Goal: Task Accomplishment & Management: Manage account settings

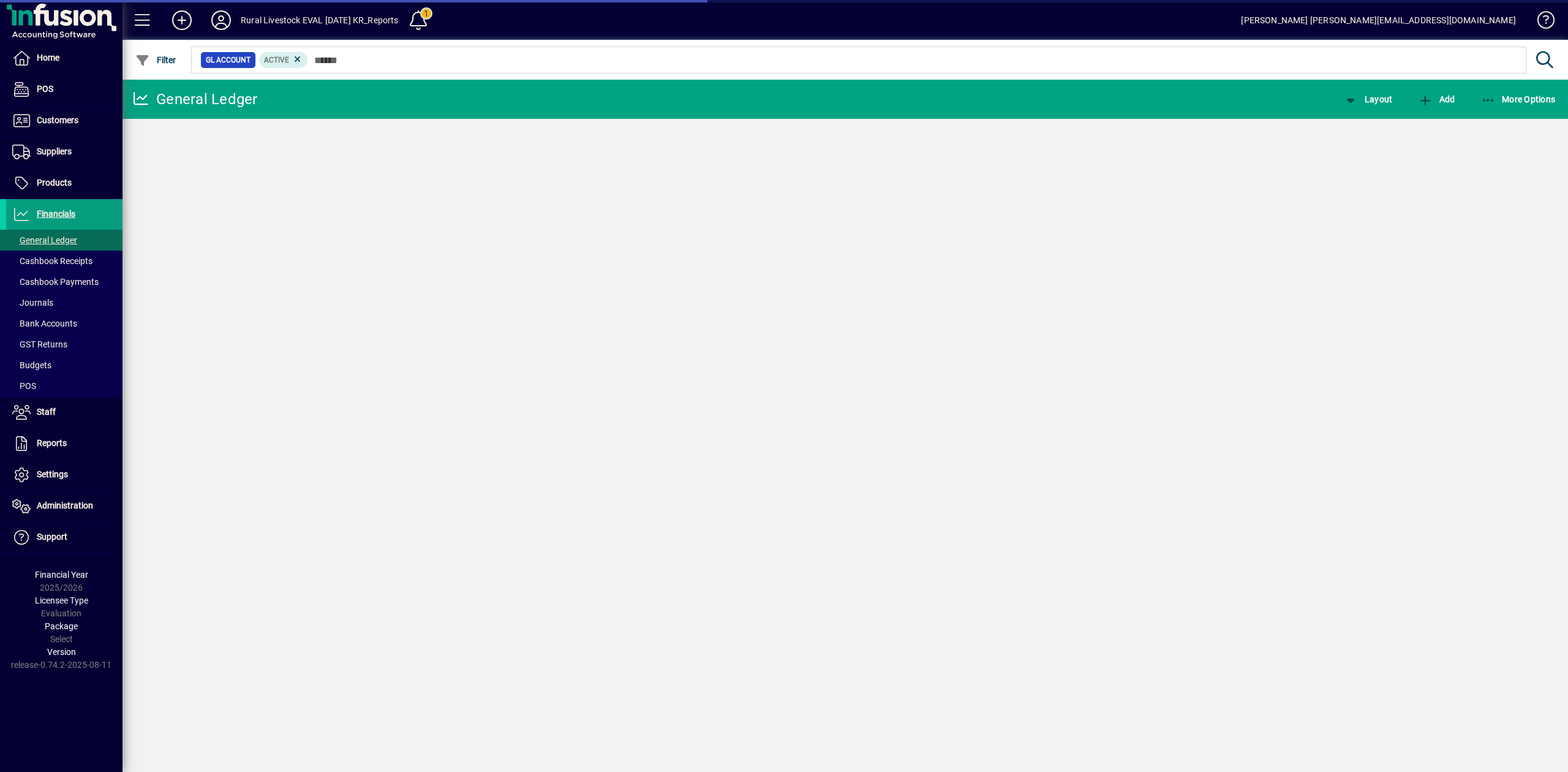
click at [363, 61] on input "text" at bounding box center [912, 60] width 1209 height 17
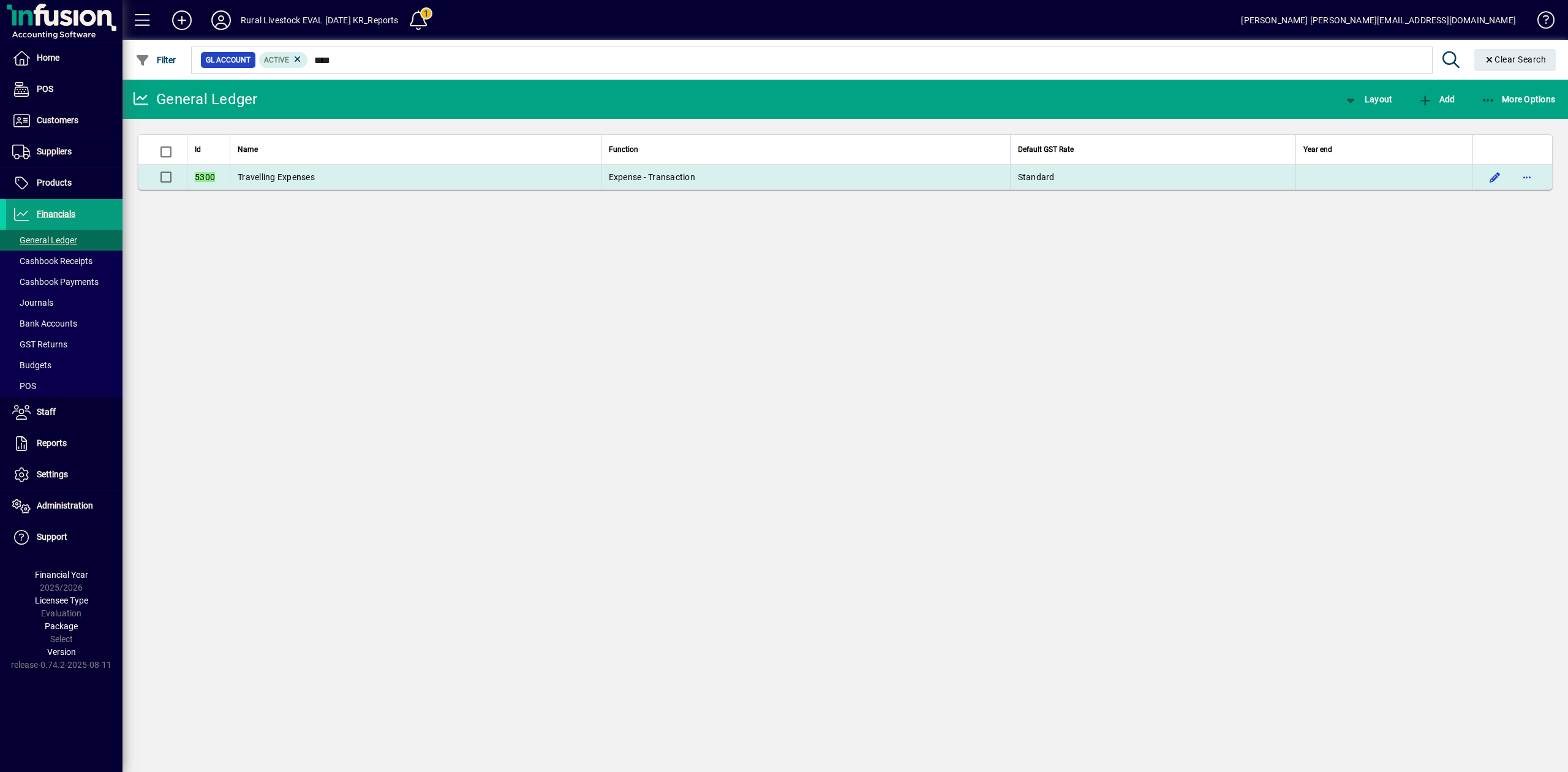
type input "****"
click at [421, 177] on td "Travelling Expenses" at bounding box center [415, 177] width 371 height 25
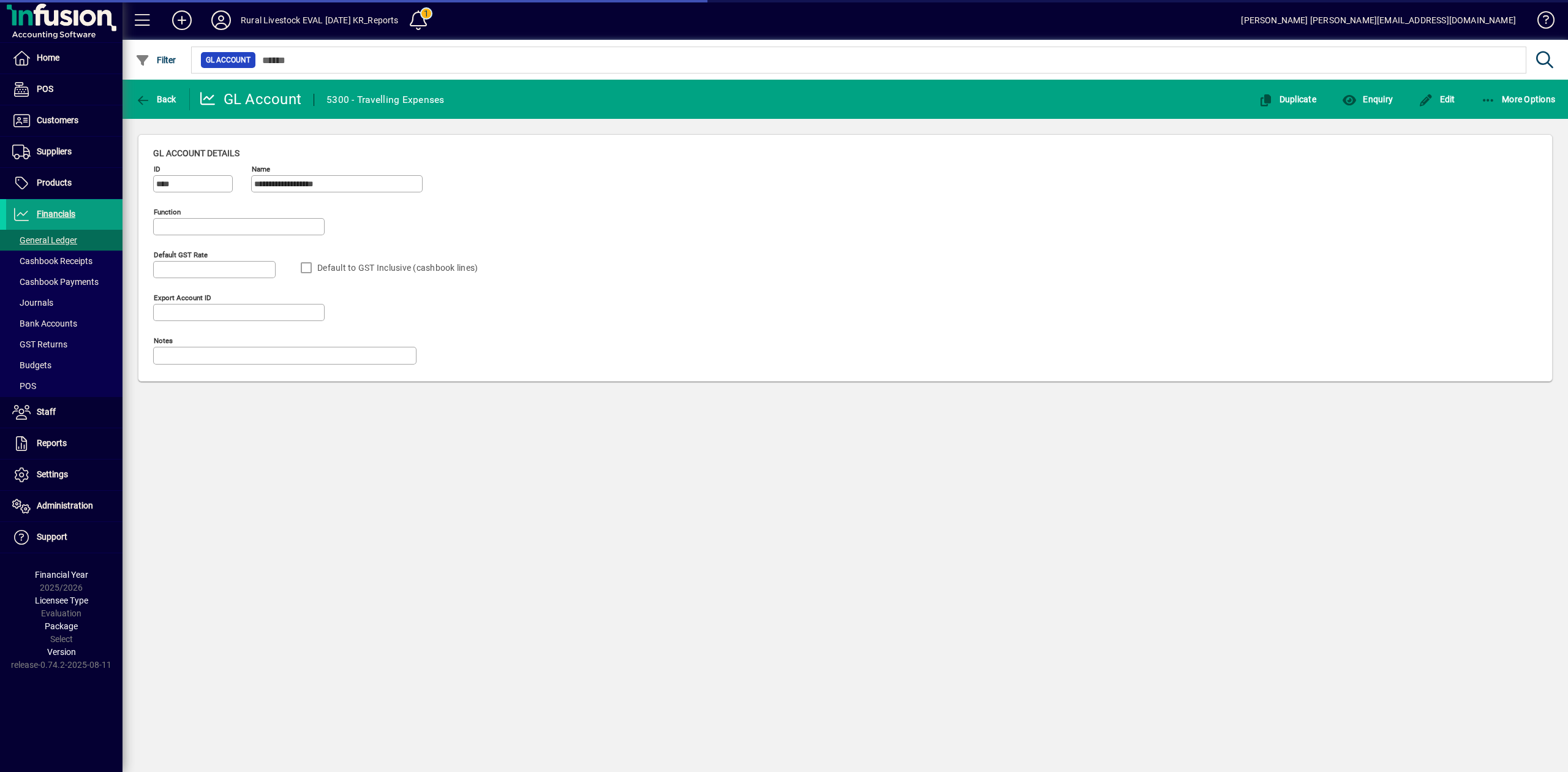
type input "**********"
click at [1367, 100] on span "Enquiry" at bounding box center [1367, 99] width 51 height 10
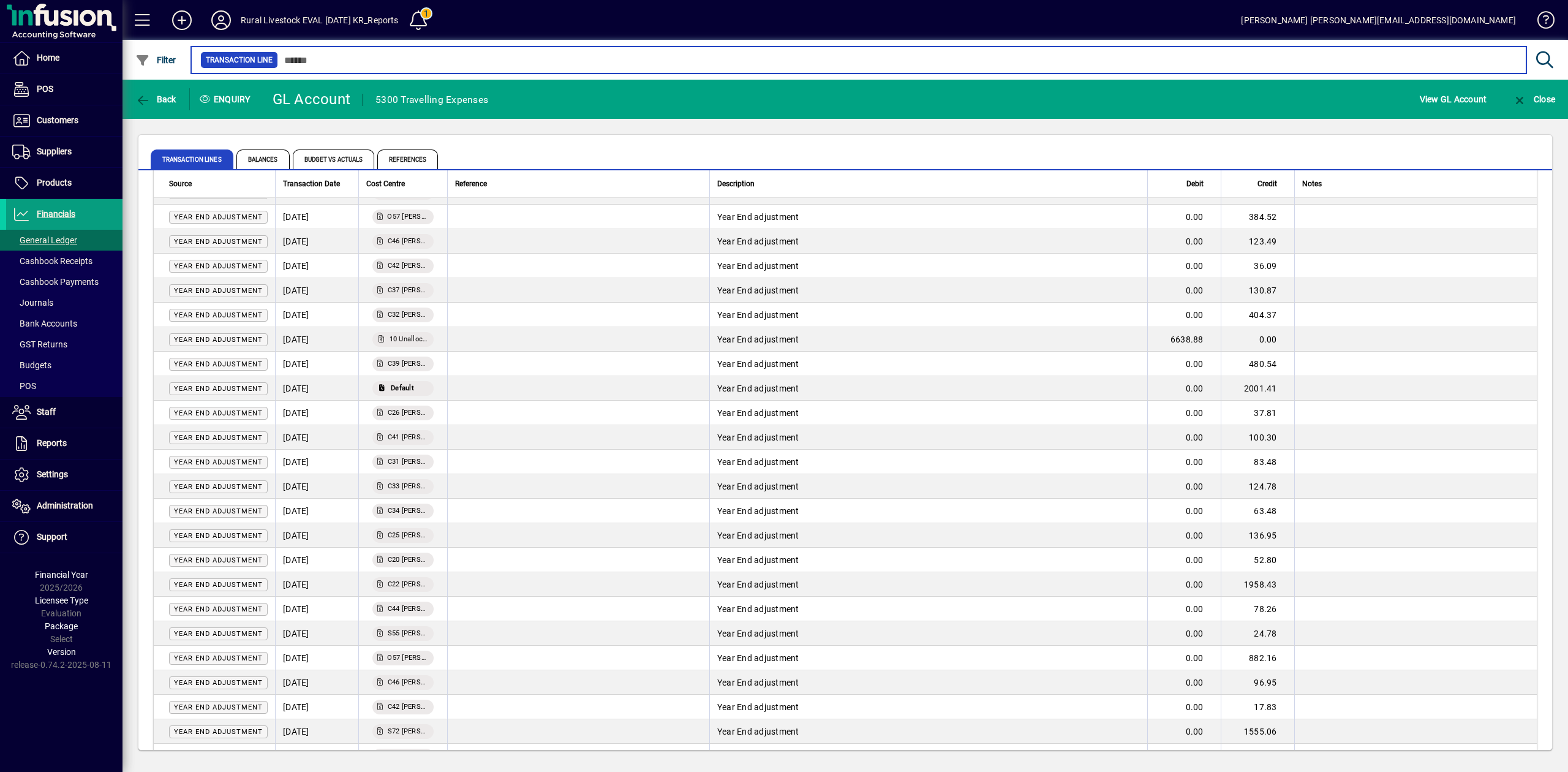
scroll to position [81, 0]
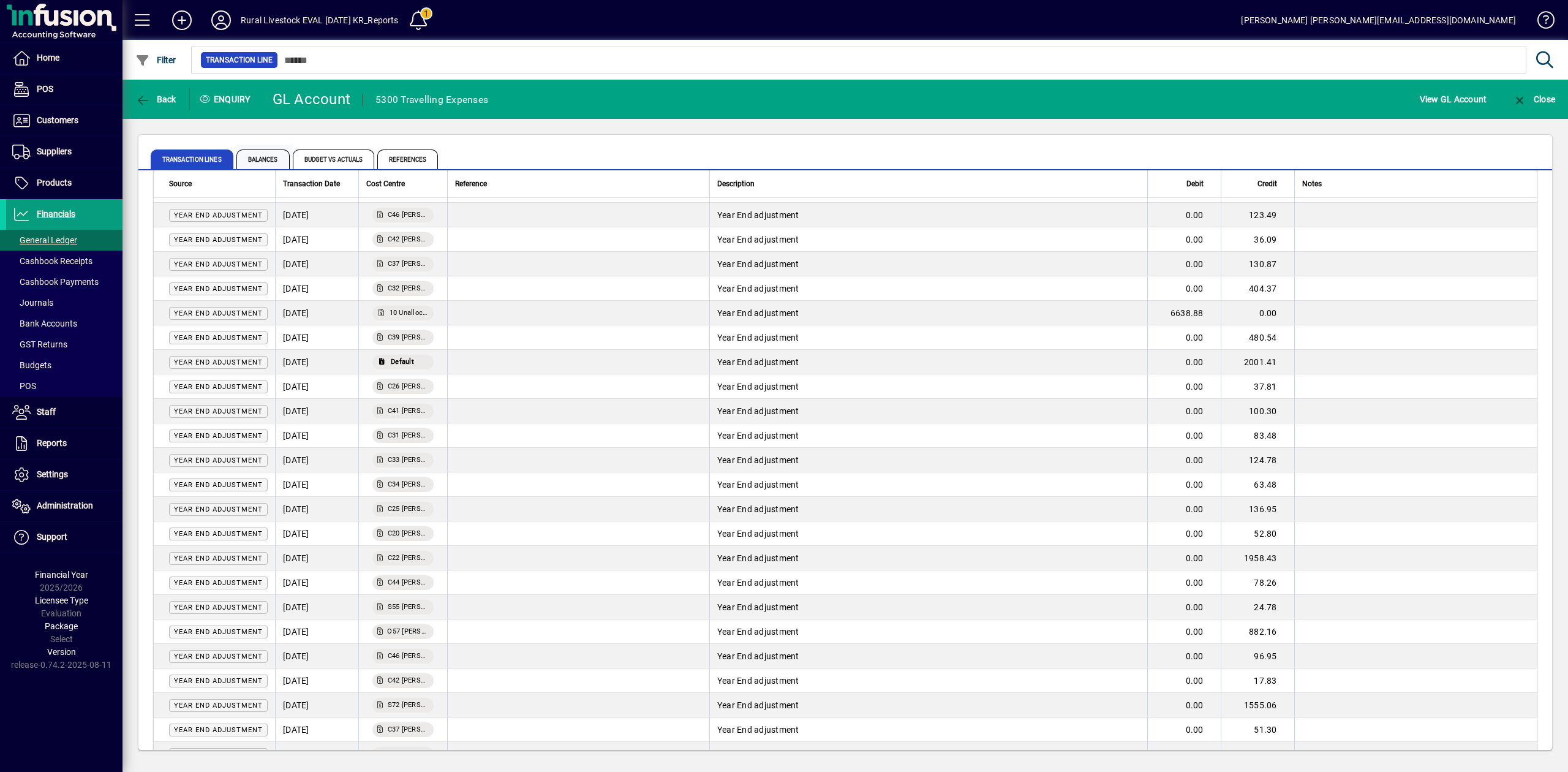
click at [263, 156] on span "Balances" at bounding box center [263, 159] width 53 height 20
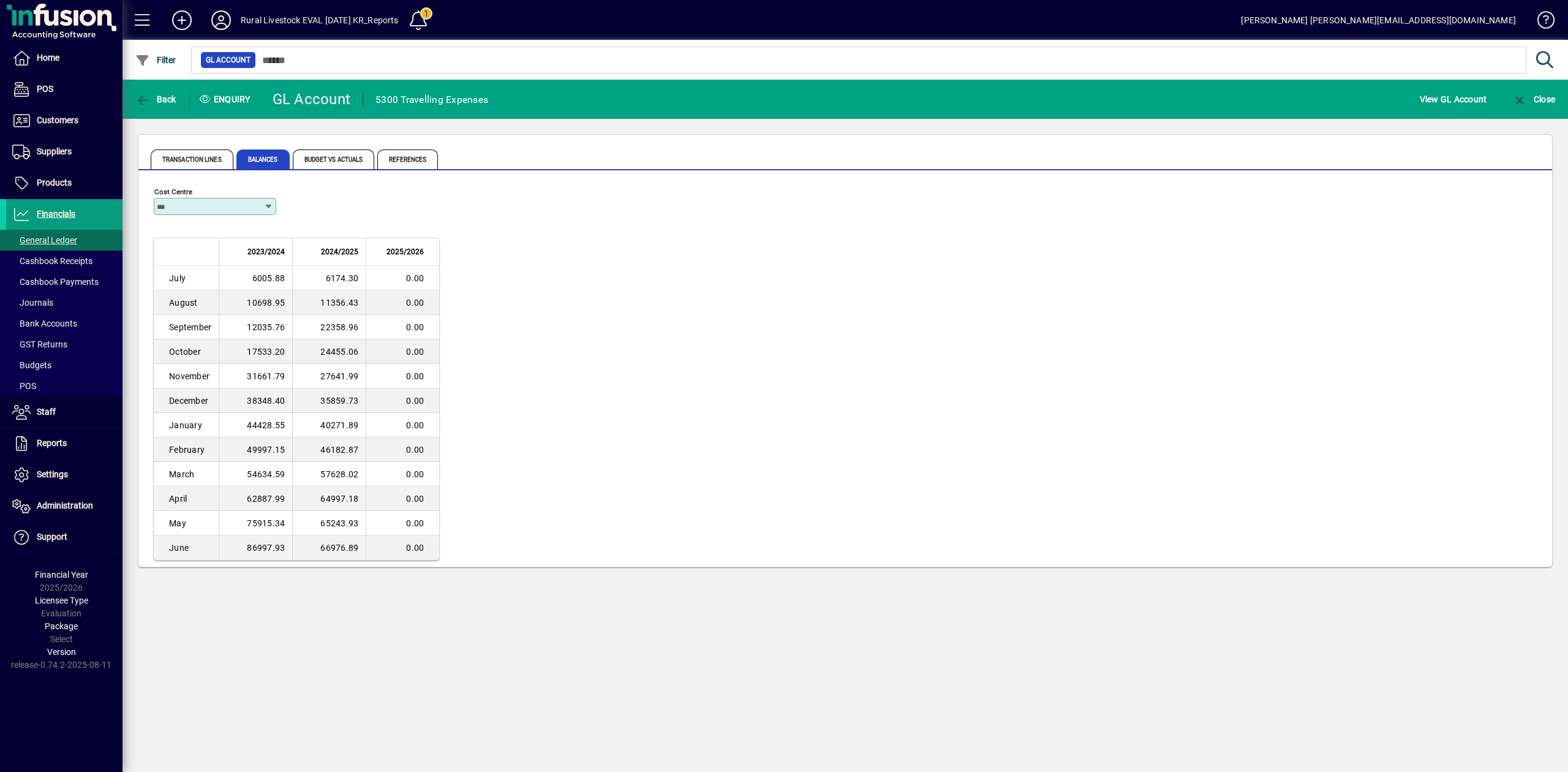
click at [267, 204] on icon at bounding box center [268, 206] width 10 height 10
click at [195, 265] on mat-option "Default" at bounding box center [215, 268] width 123 height 33
click at [338, 522] on td "12437.88" at bounding box center [329, 523] width 74 height 25
click at [273, 205] on icon at bounding box center [268, 206] width 10 height 10
click at [209, 294] on mat-option "10 Unallocated" at bounding box center [215, 301] width 123 height 33
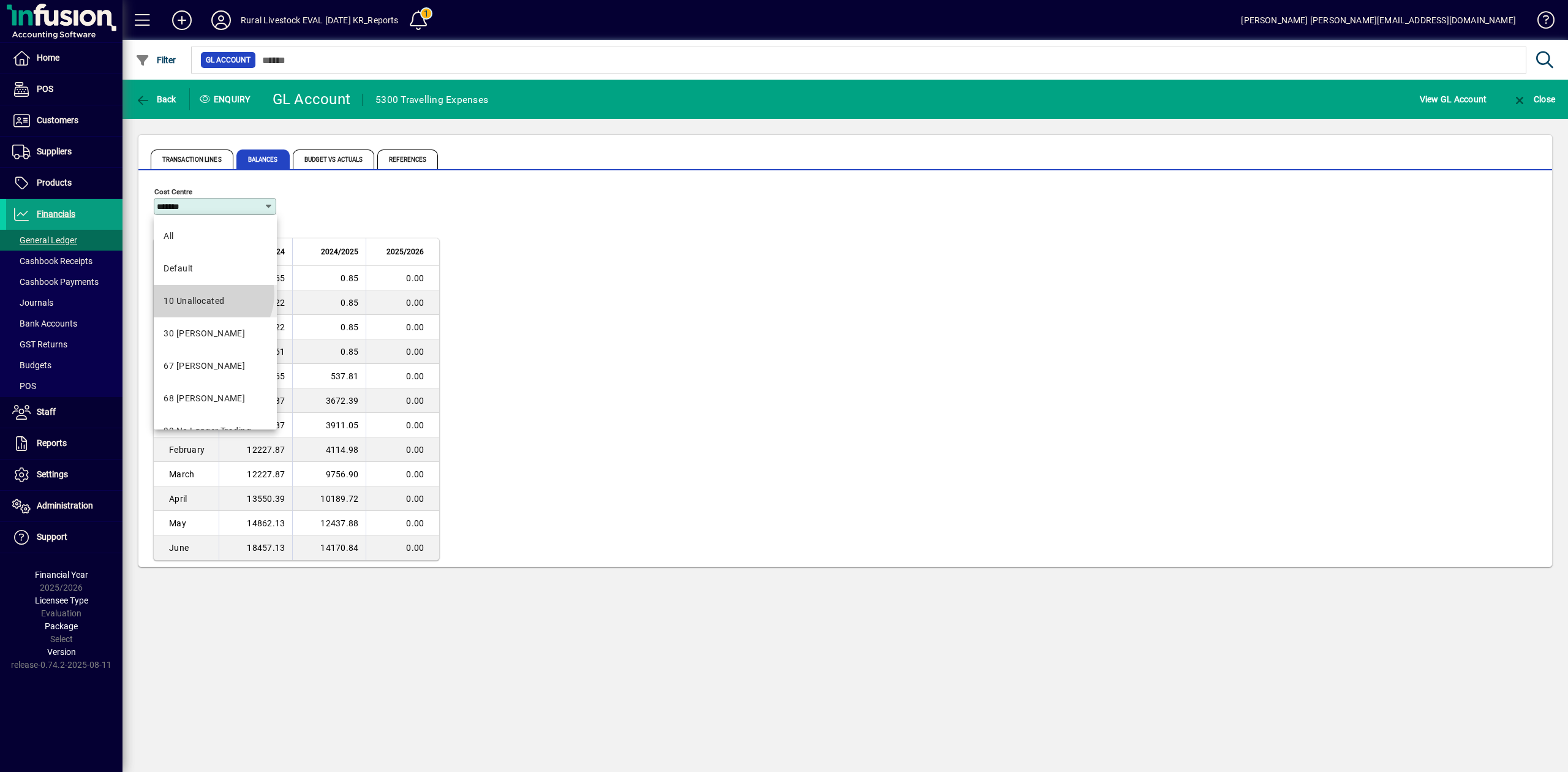
type input "**********"
click at [267, 207] on icon at bounding box center [268, 206] width 10 height 10
drag, startPoint x: 1463, startPoint y: 98, endPoint x: 1010, endPoint y: 453, distance: 575.5
click at [1212, 474] on app-gl-account-enquiry "**********" at bounding box center [845, 331] width 1445 height 503
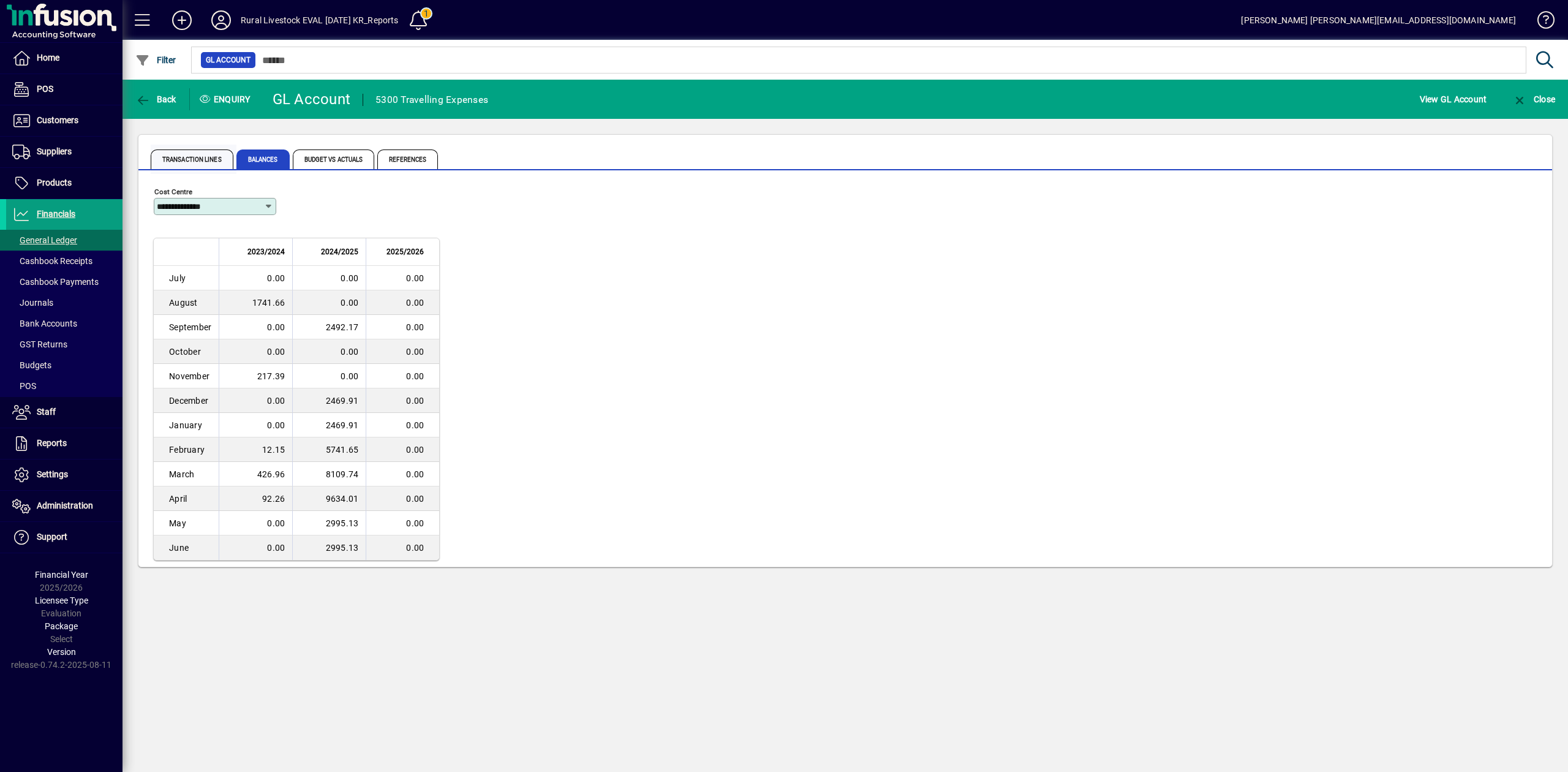
click at [186, 160] on span "Transaction lines" at bounding box center [191, 159] width 83 height 20
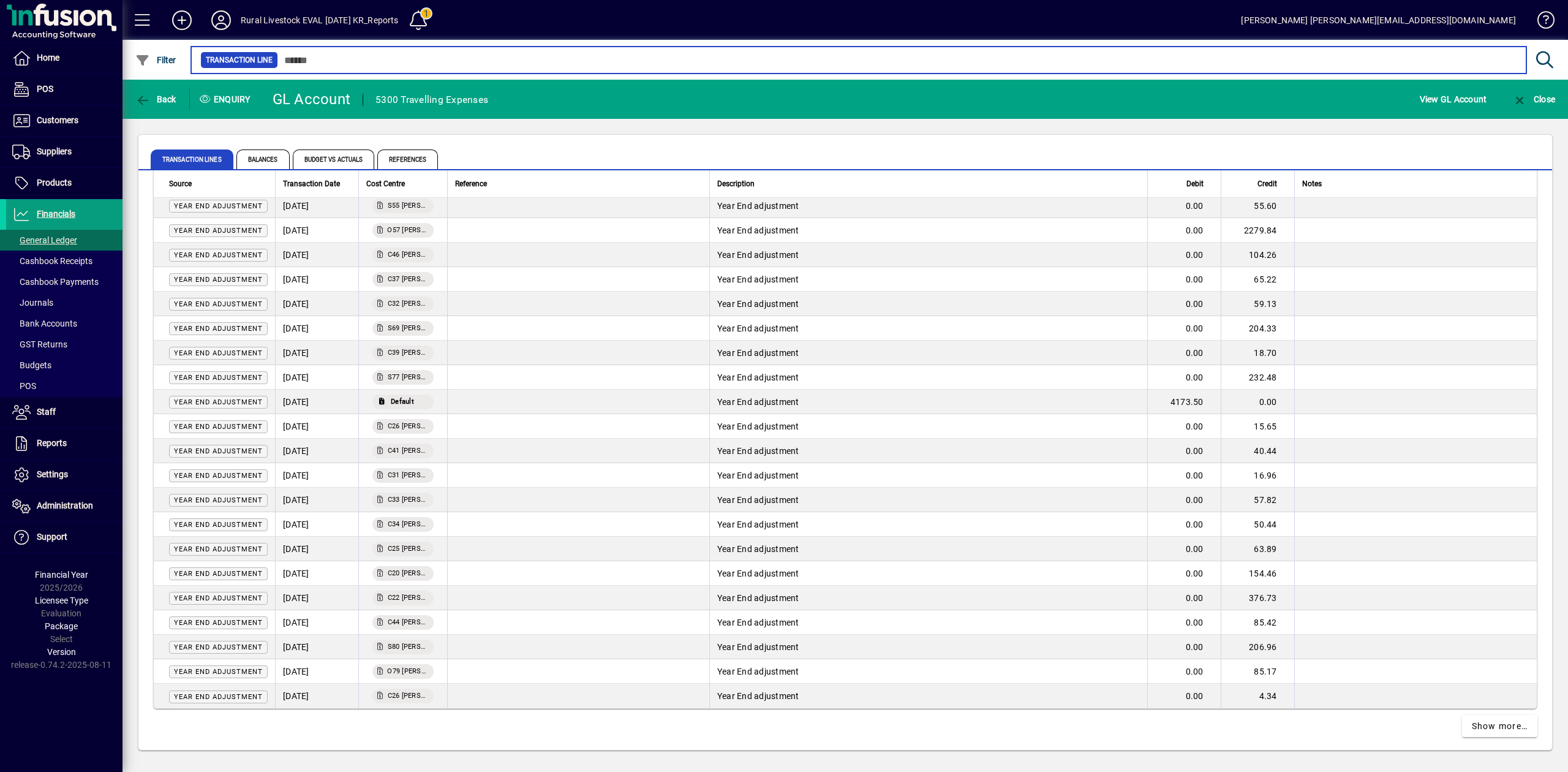
scroll to position [1956, 0]
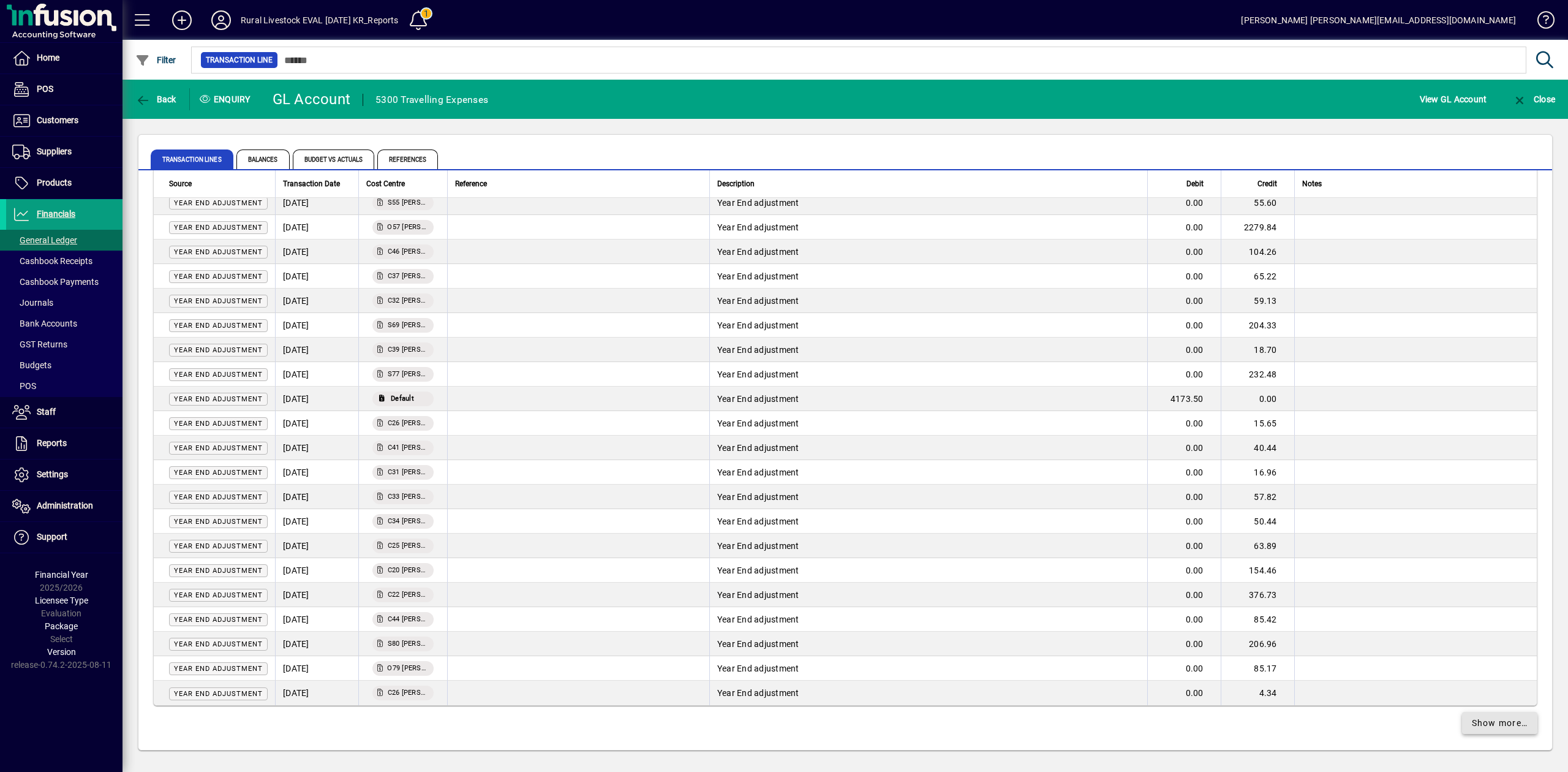
click at [1480, 732] on span at bounding box center [1500, 722] width 76 height 29
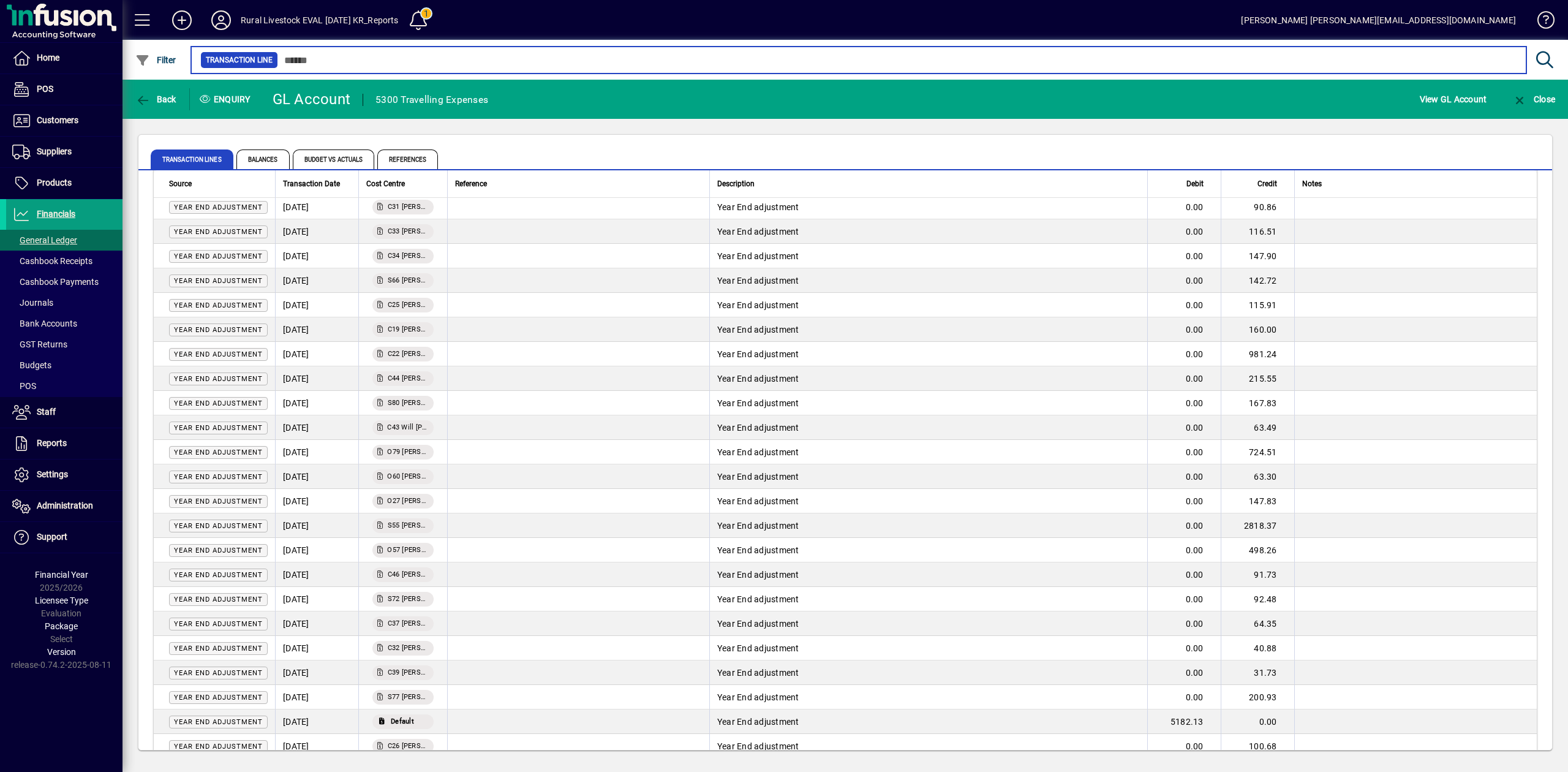
scroll to position [4407, 0]
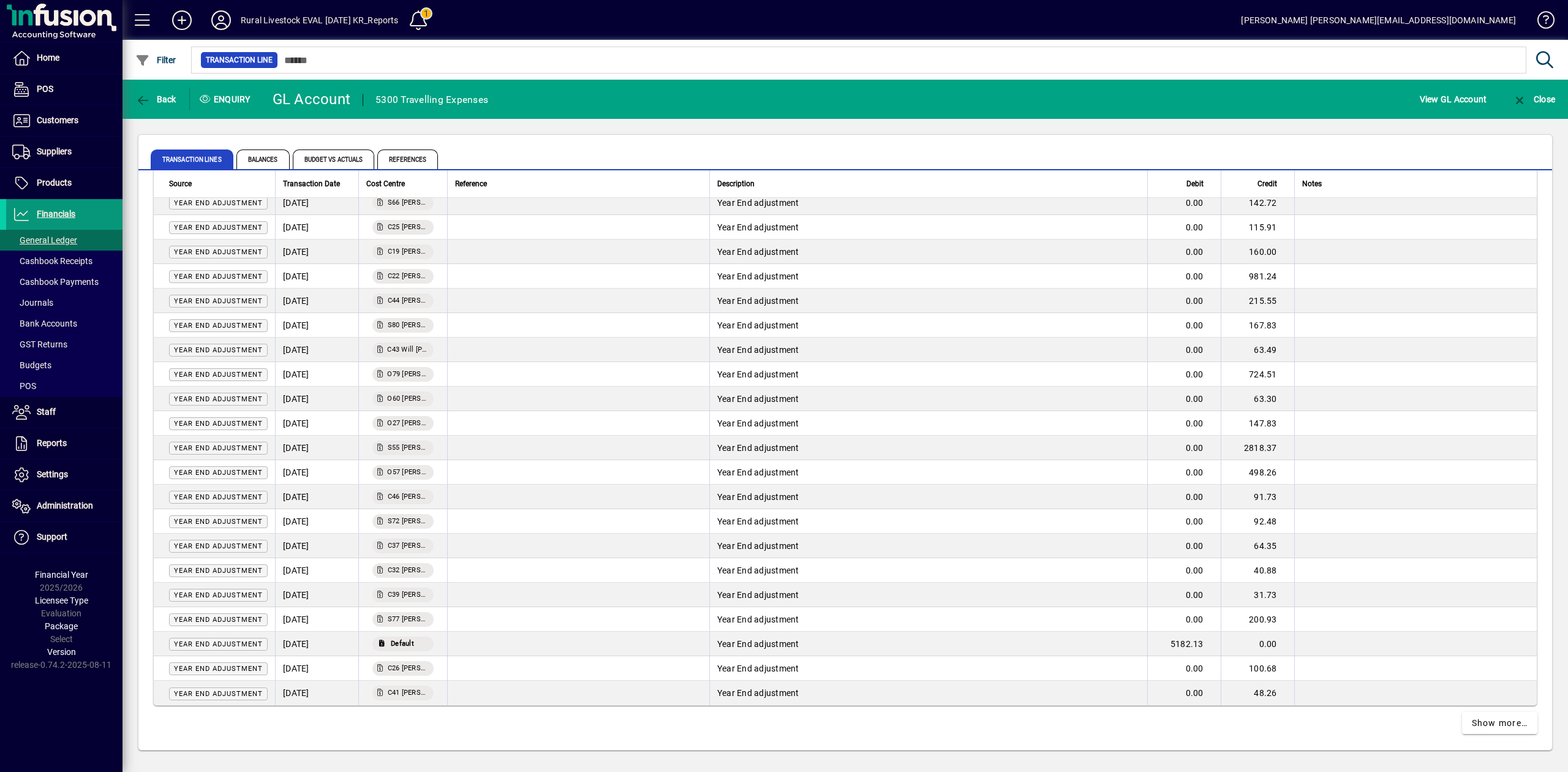
drag, startPoint x: 55, startPoint y: 223, endPoint x: 57, endPoint y: 208, distance: 15.1
click at [57, 208] on span "Financials" at bounding box center [40, 214] width 69 height 15
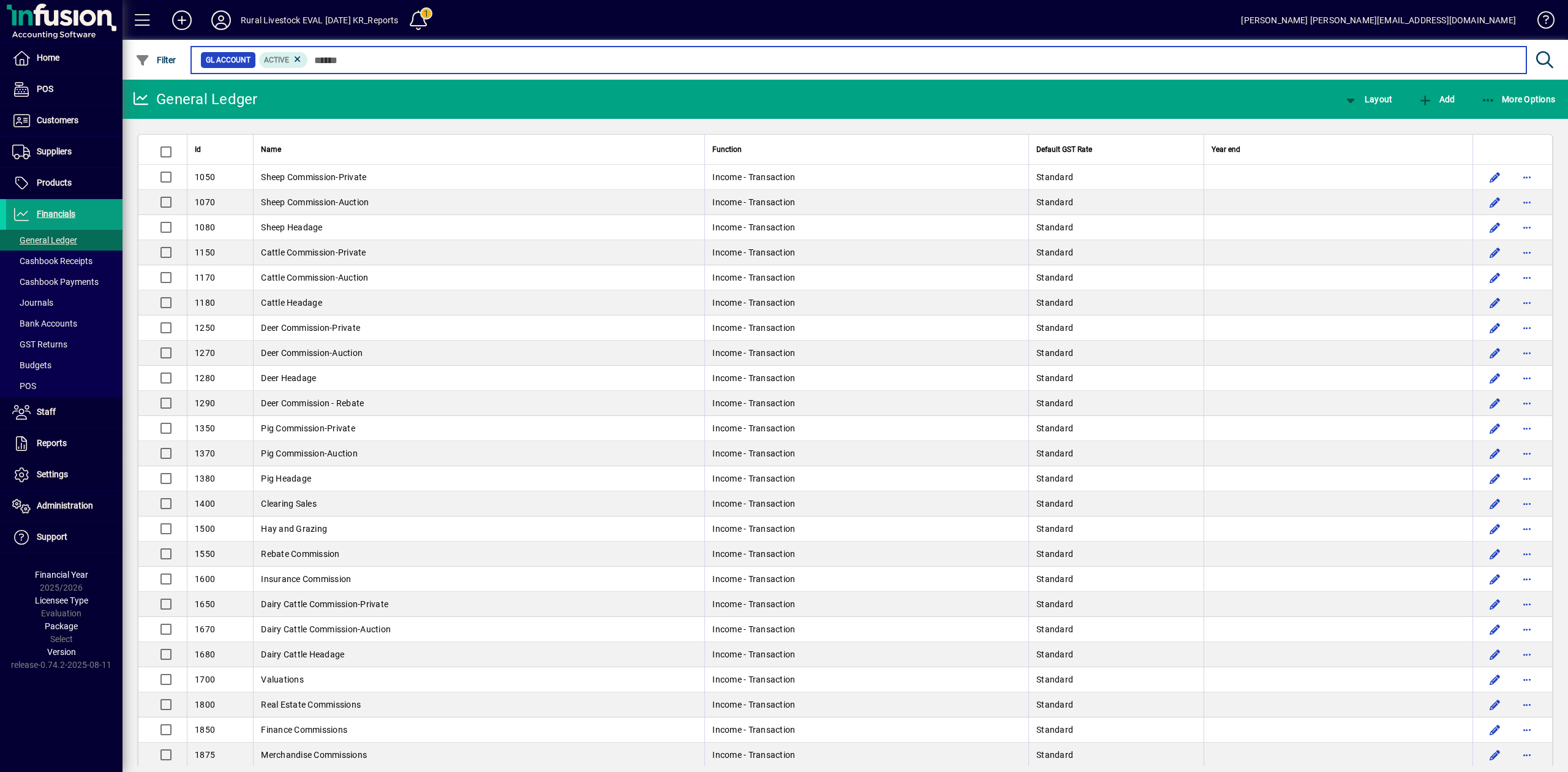
click at [355, 59] on input "text" at bounding box center [912, 60] width 1209 height 17
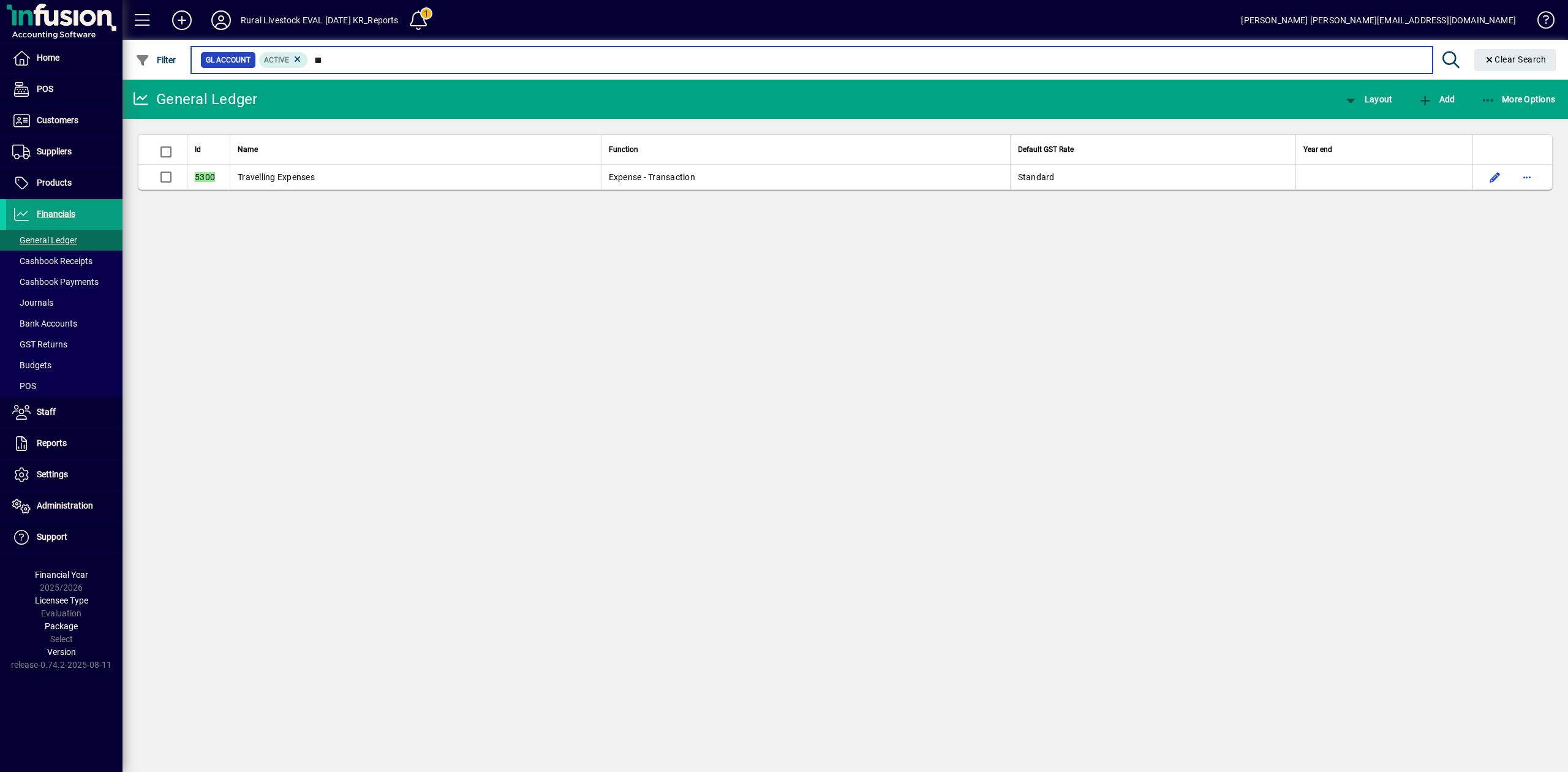
type input "*"
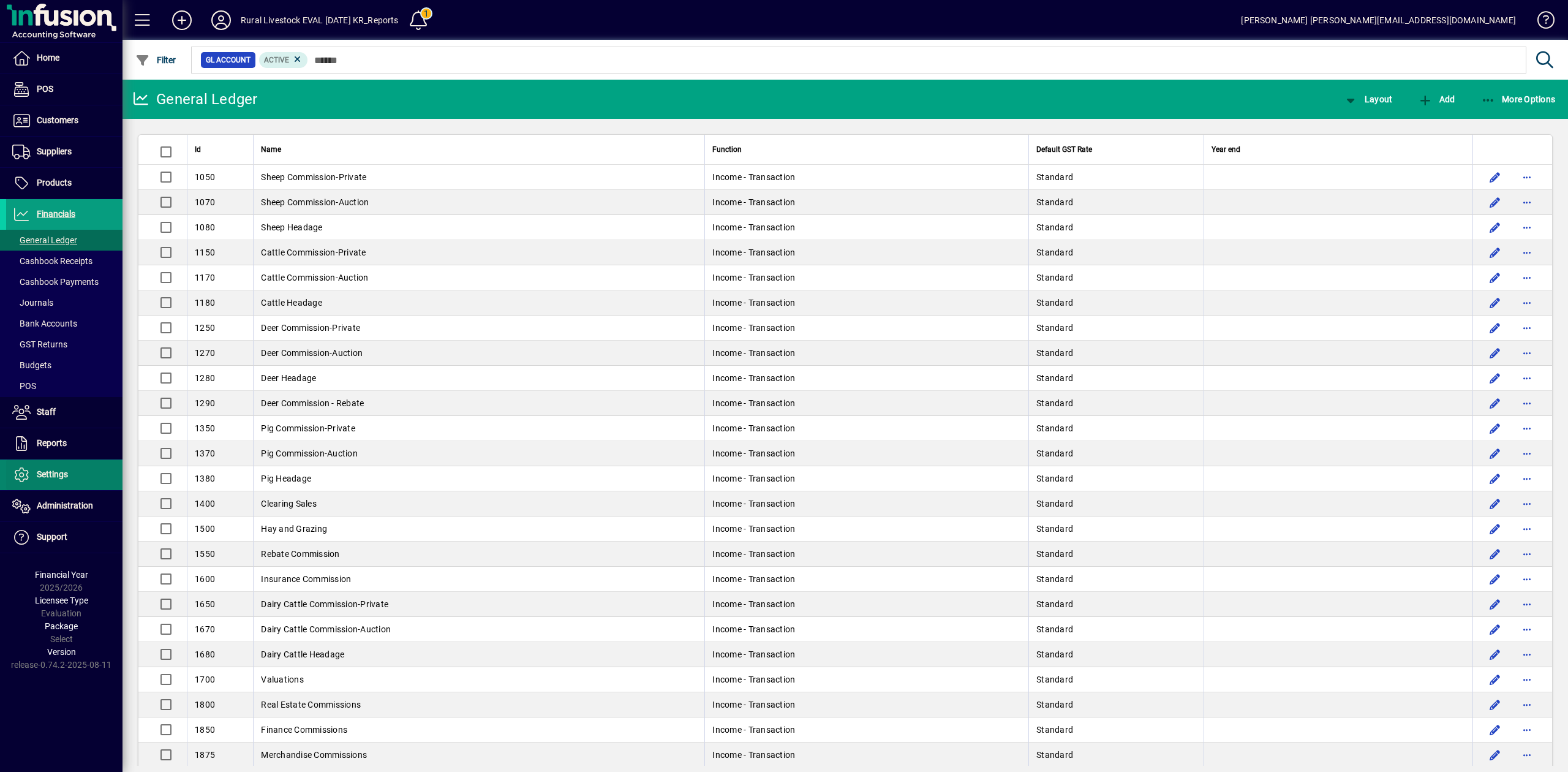
drag, startPoint x: 59, startPoint y: 476, endPoint x: 65, endPoint y: 470, distance: 8.5
click at [60, 476] on span "Settings" at bounding box center [52, 474] width 31 height 10
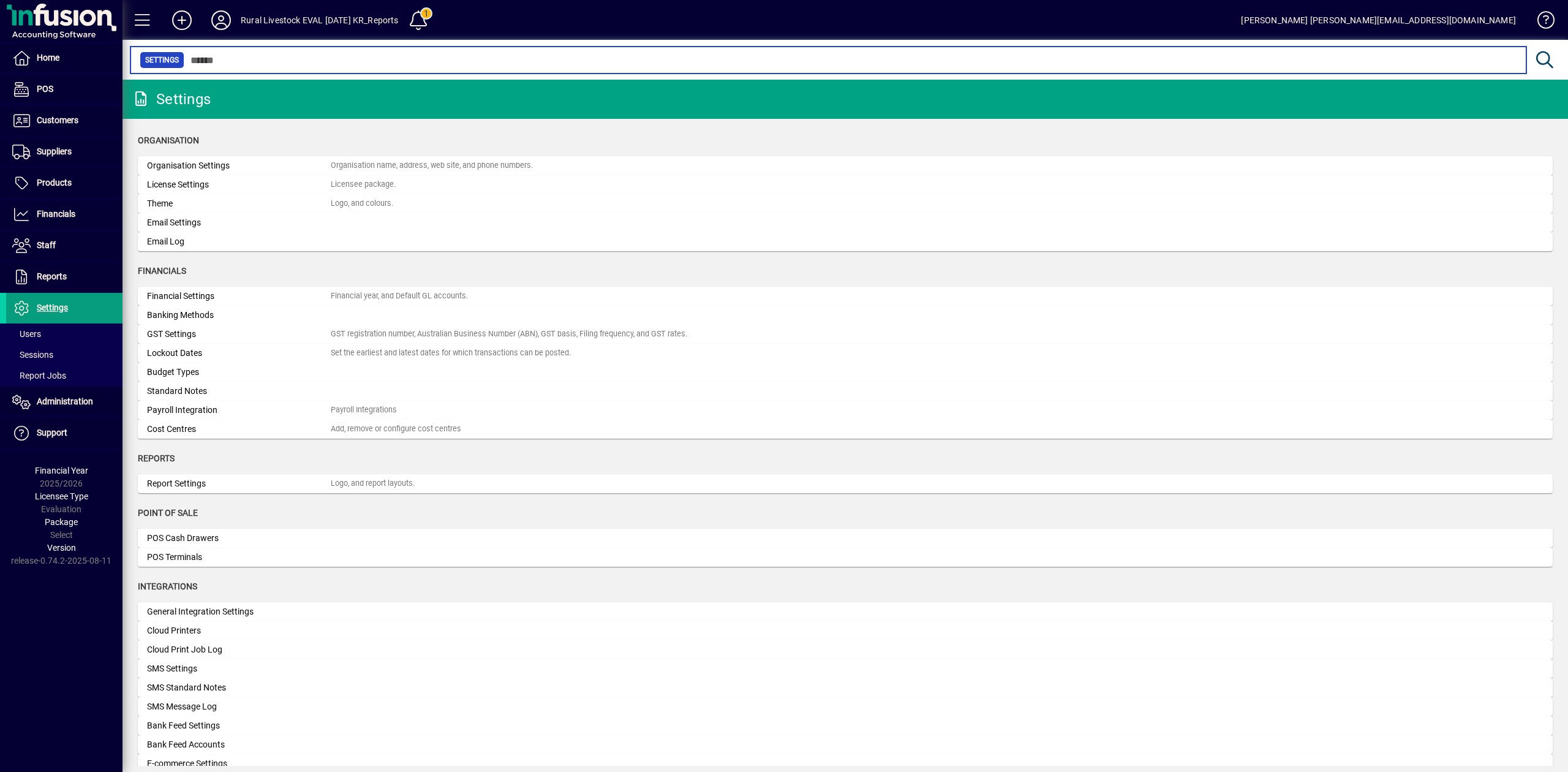
click at [349, 59] on input "text" at bounding box center [850, 60] width 1332 height 17
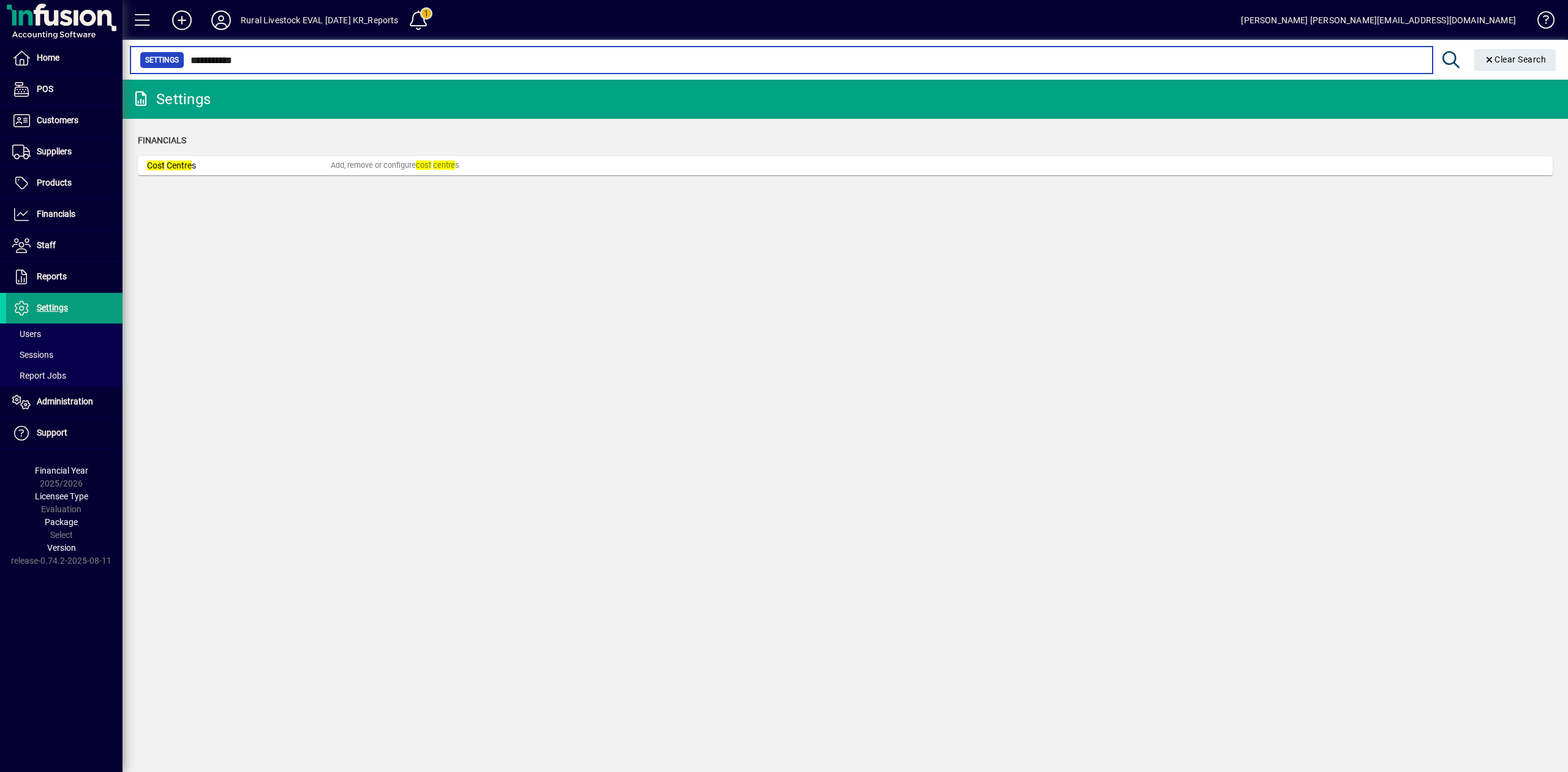
type input "**********"
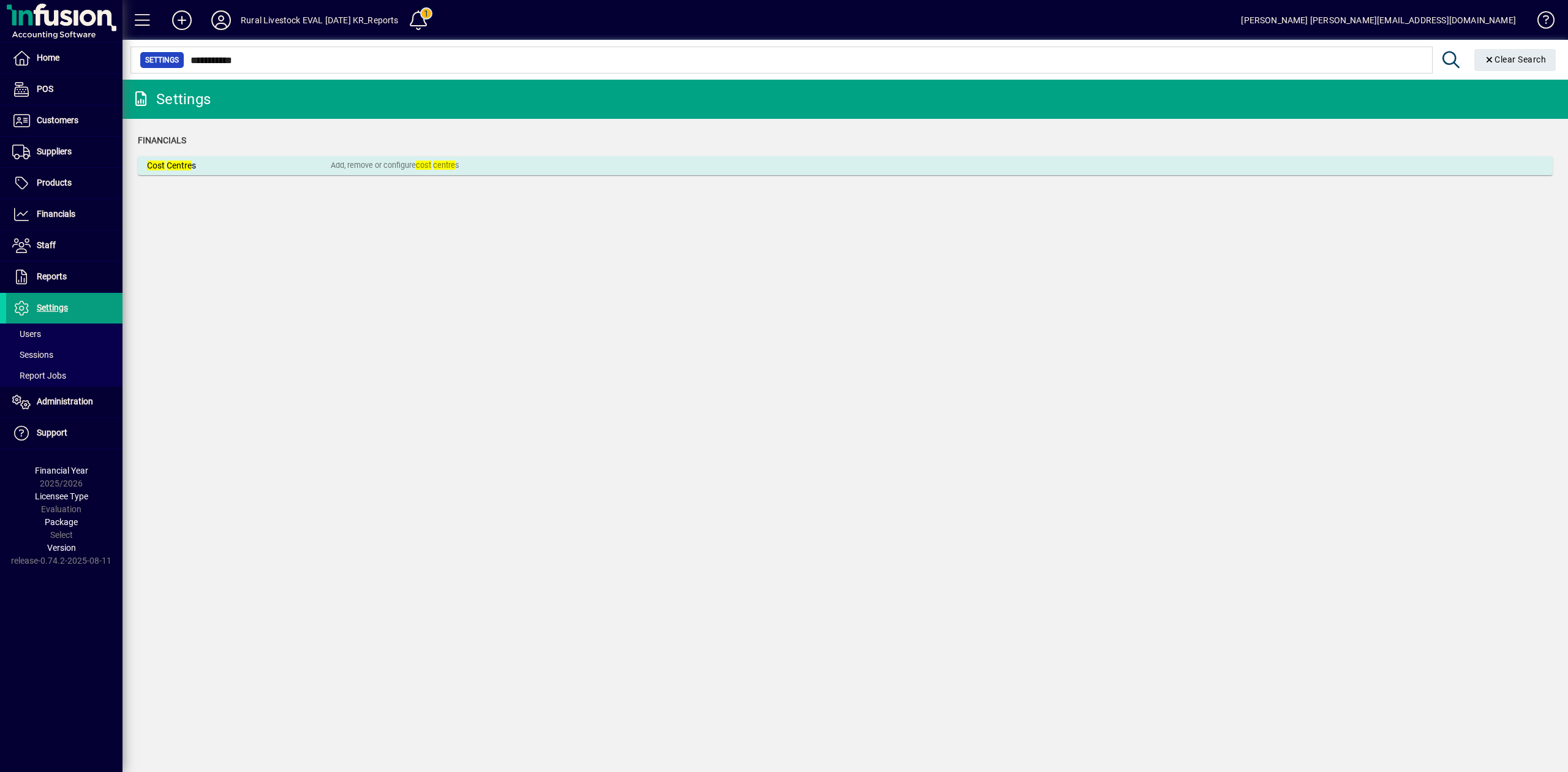
click at [371, 171] on mat-card-content "Cost Centre s Add, remove or configure cost centre s" at bounding box center [845, 166] width 1396 height 13
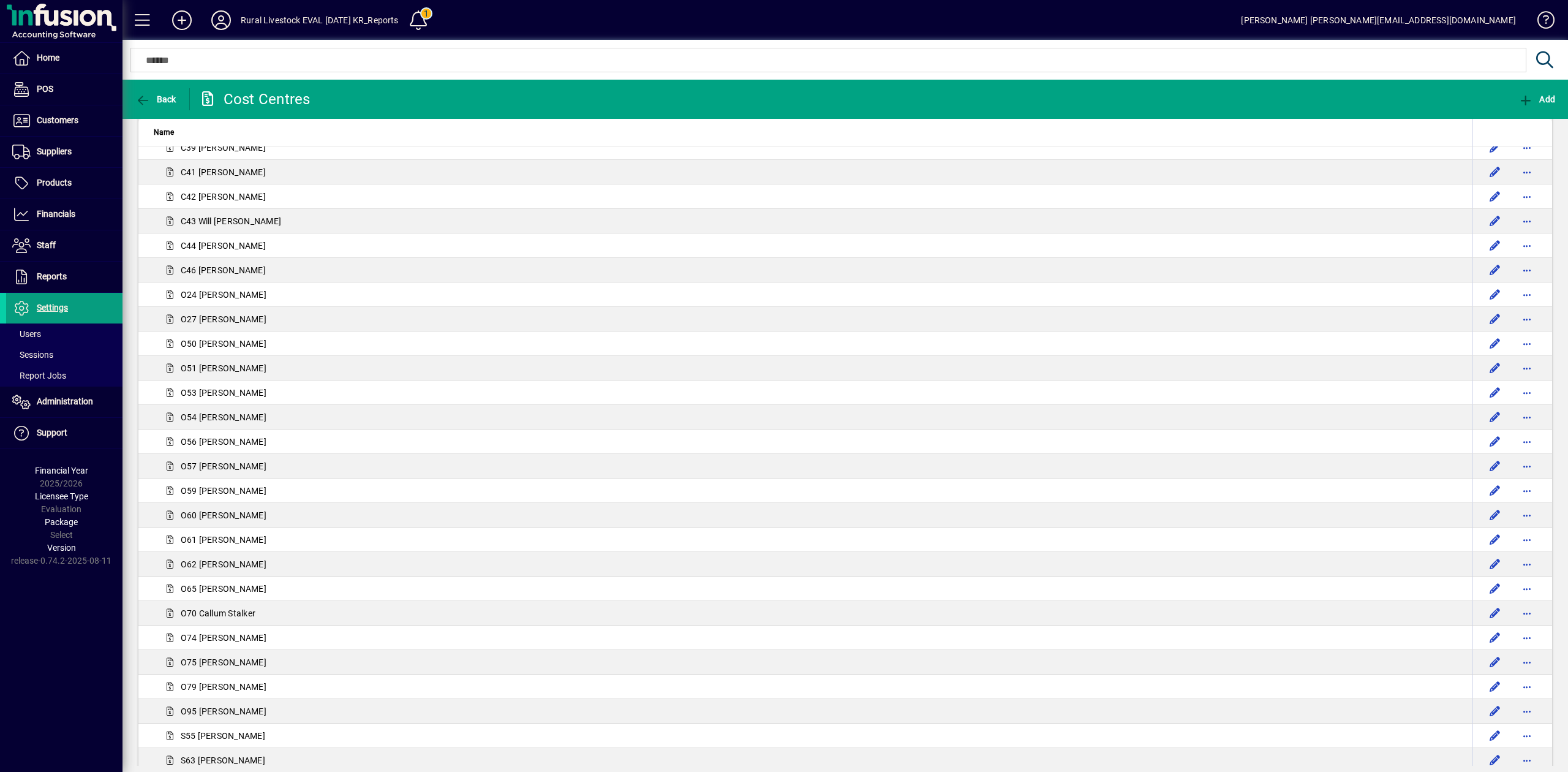
scroll to position [711, 0]
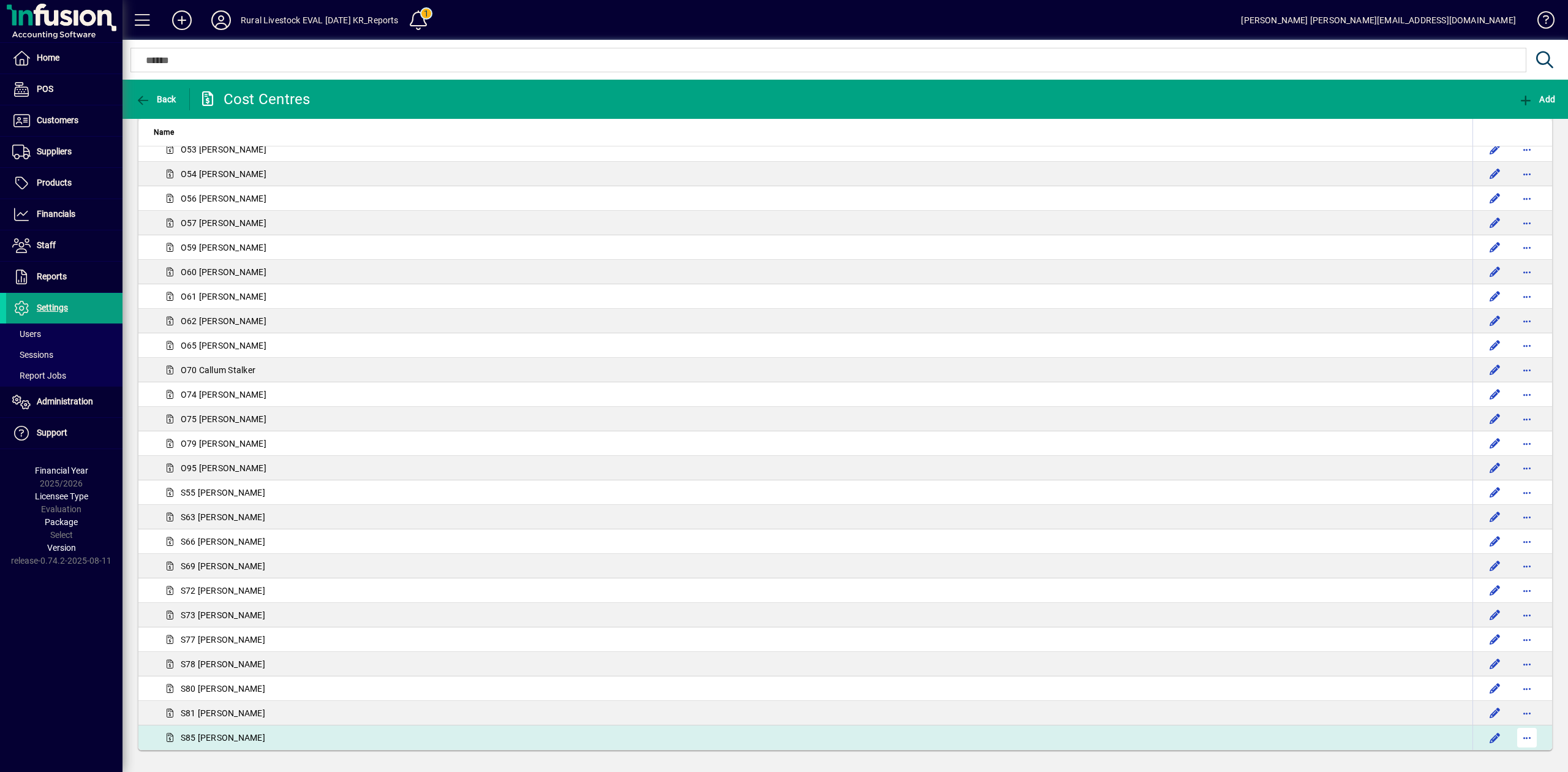
drag, startPoint x: 150, startPoint y: 142, endPoint x: 1507, endPoint y: 736, distance: 1481.3
click at [1507, 736] on table "Name Default Default 10 Unallocated 30 [PERSON_NAME] 67 [PERSON_NAME] 68 [PERSO…" at bounding box center [845, 87] width 1414 height 1328
copy thead
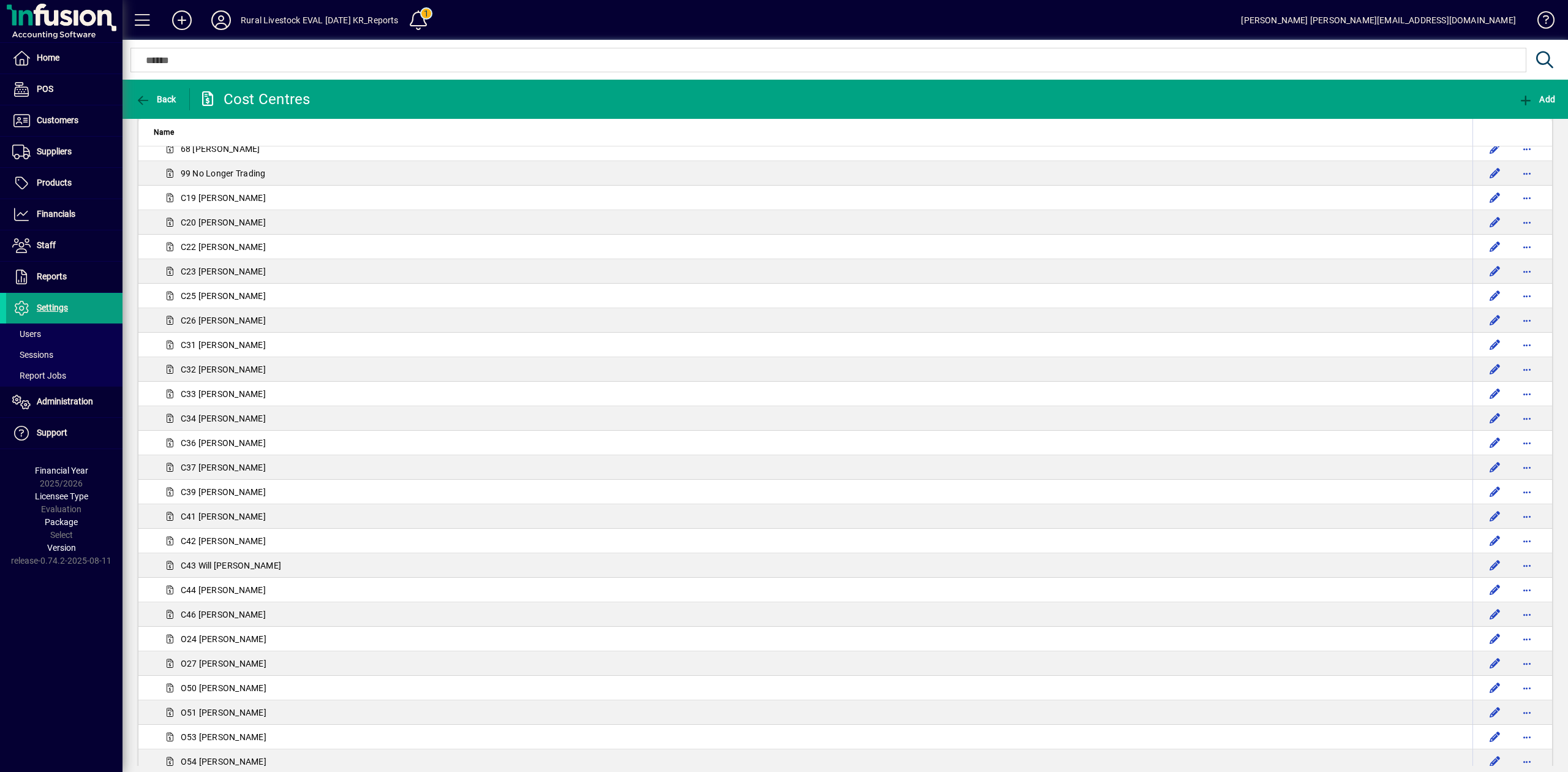
scroll to position [0, 0]
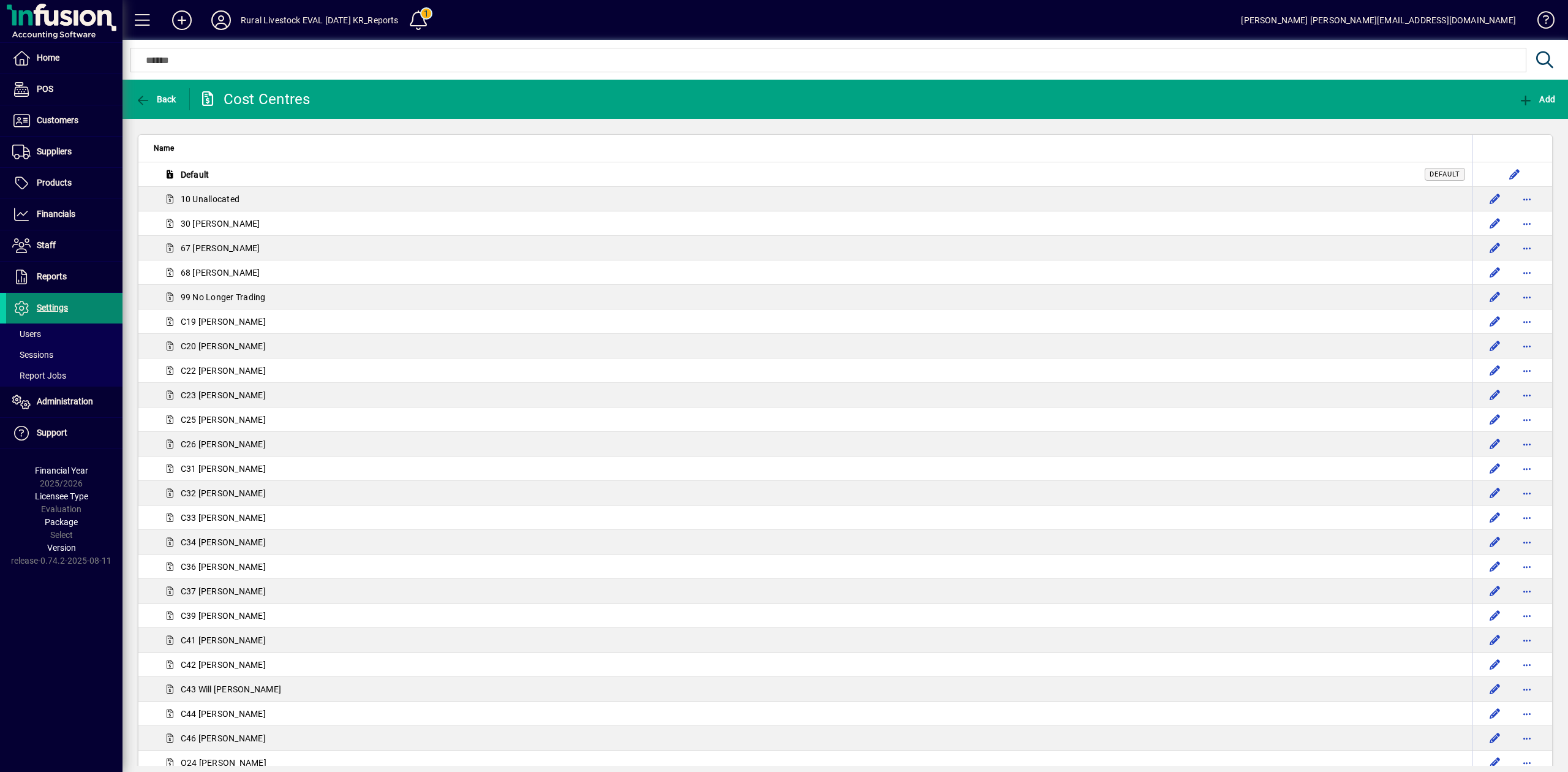
click at [55, 304] on span "Settings" at bounding box center [52, 307] width 31 height 10
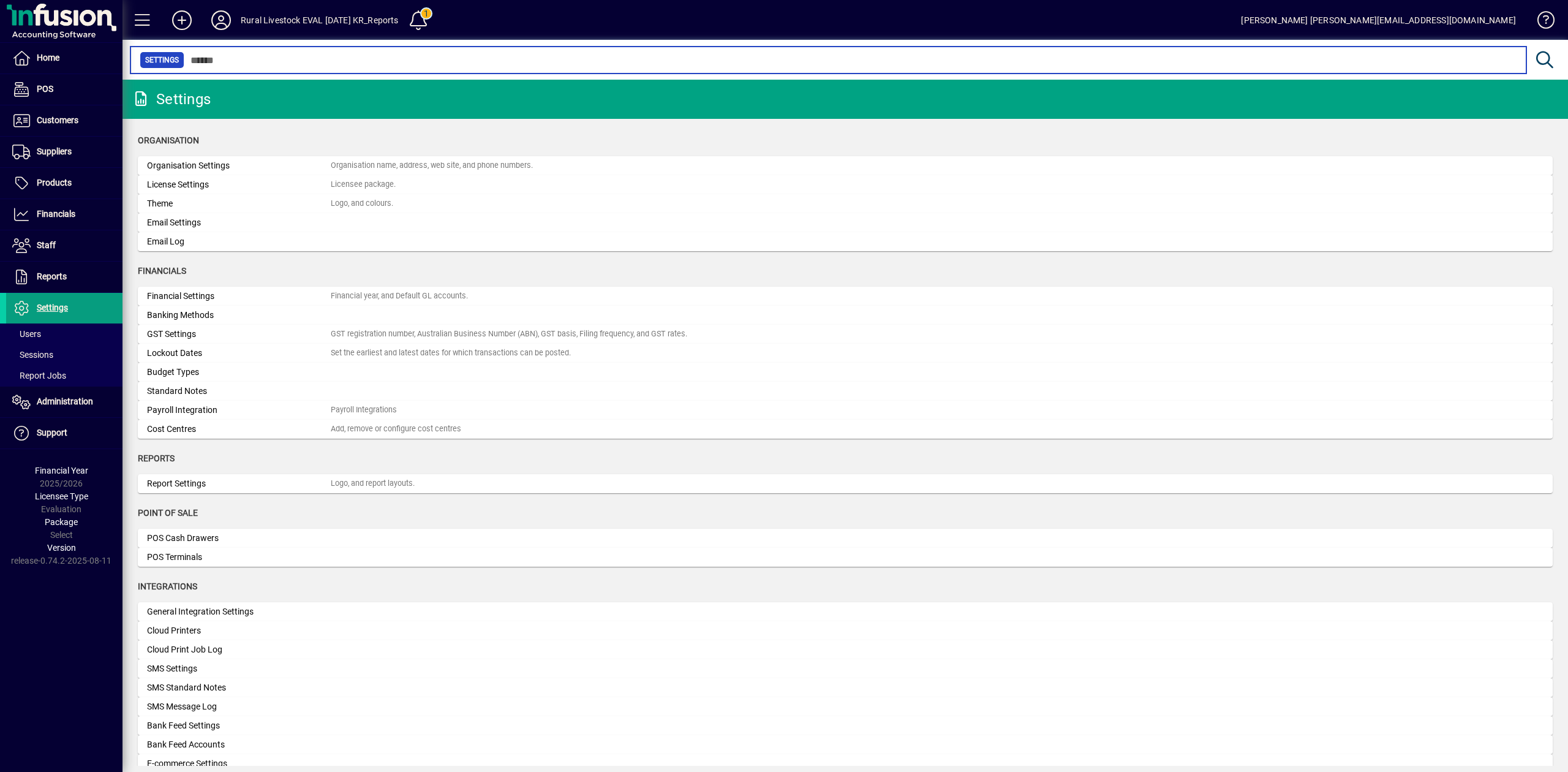
click at [288, 60] on input "text" at bounding box center [850, 60] width 1332 height 17
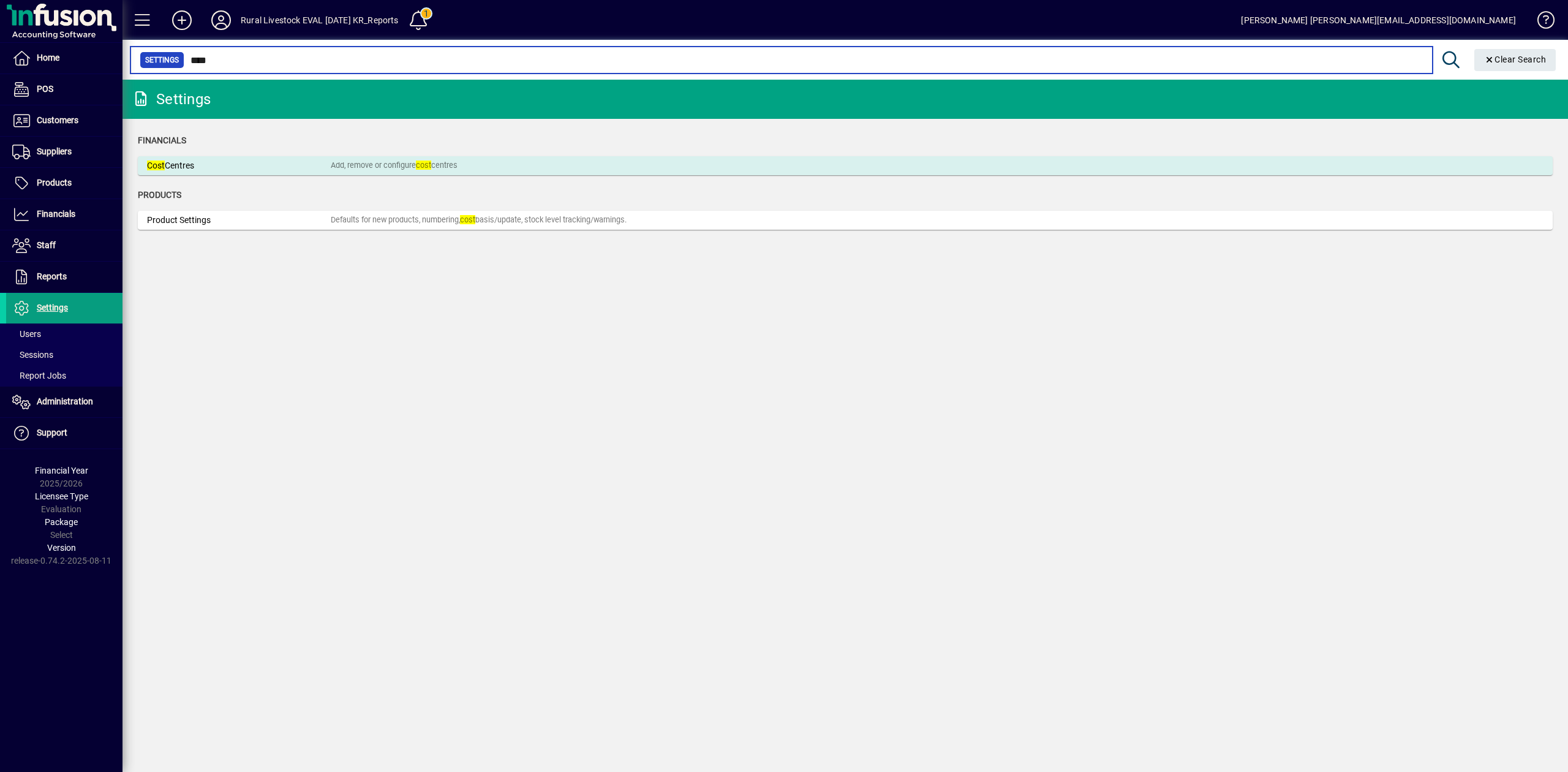
type input "****"
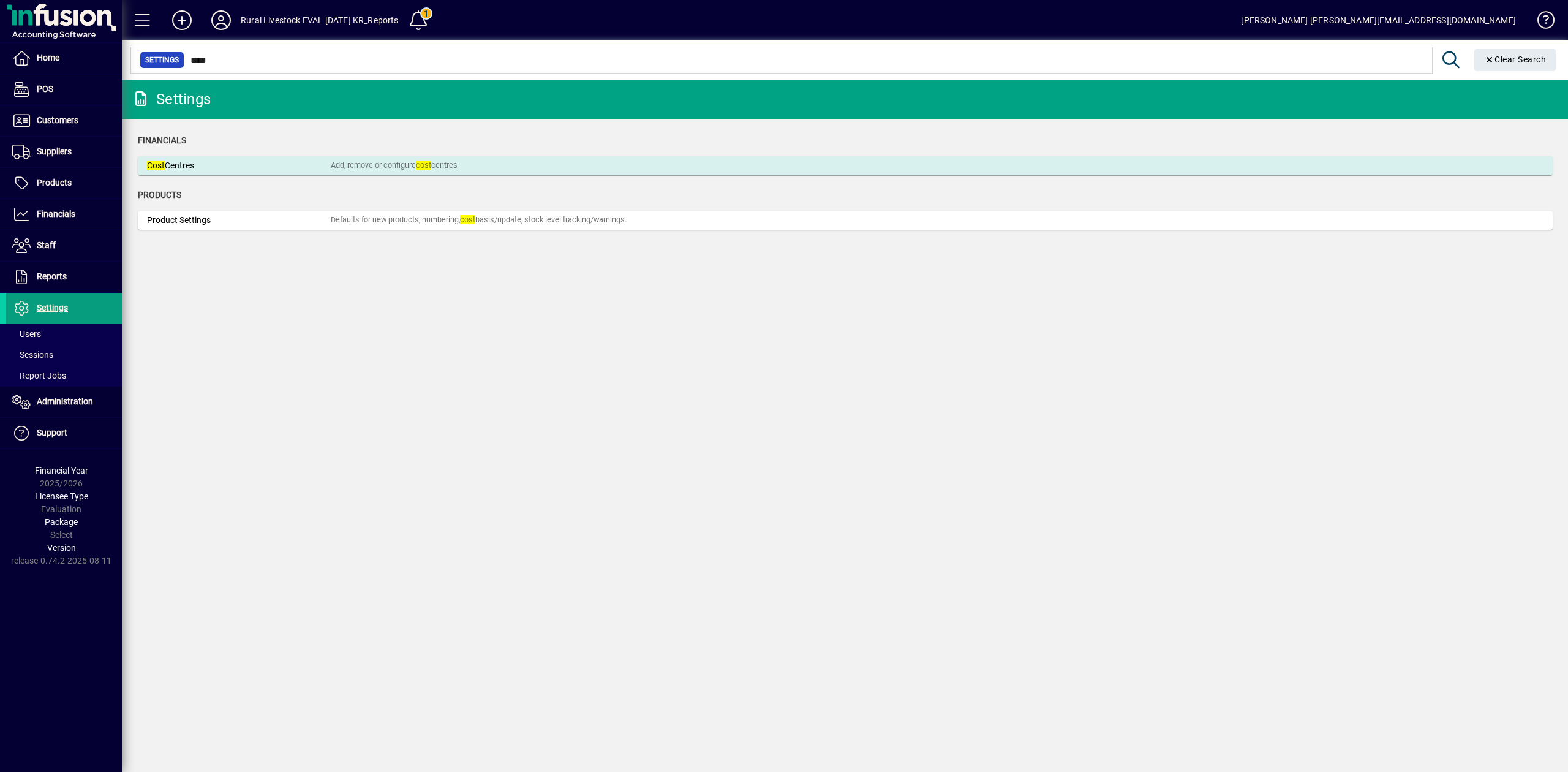
click at [263, 167] on div "Cost Centres" at bounding box center [239, 166] width 184 height 13
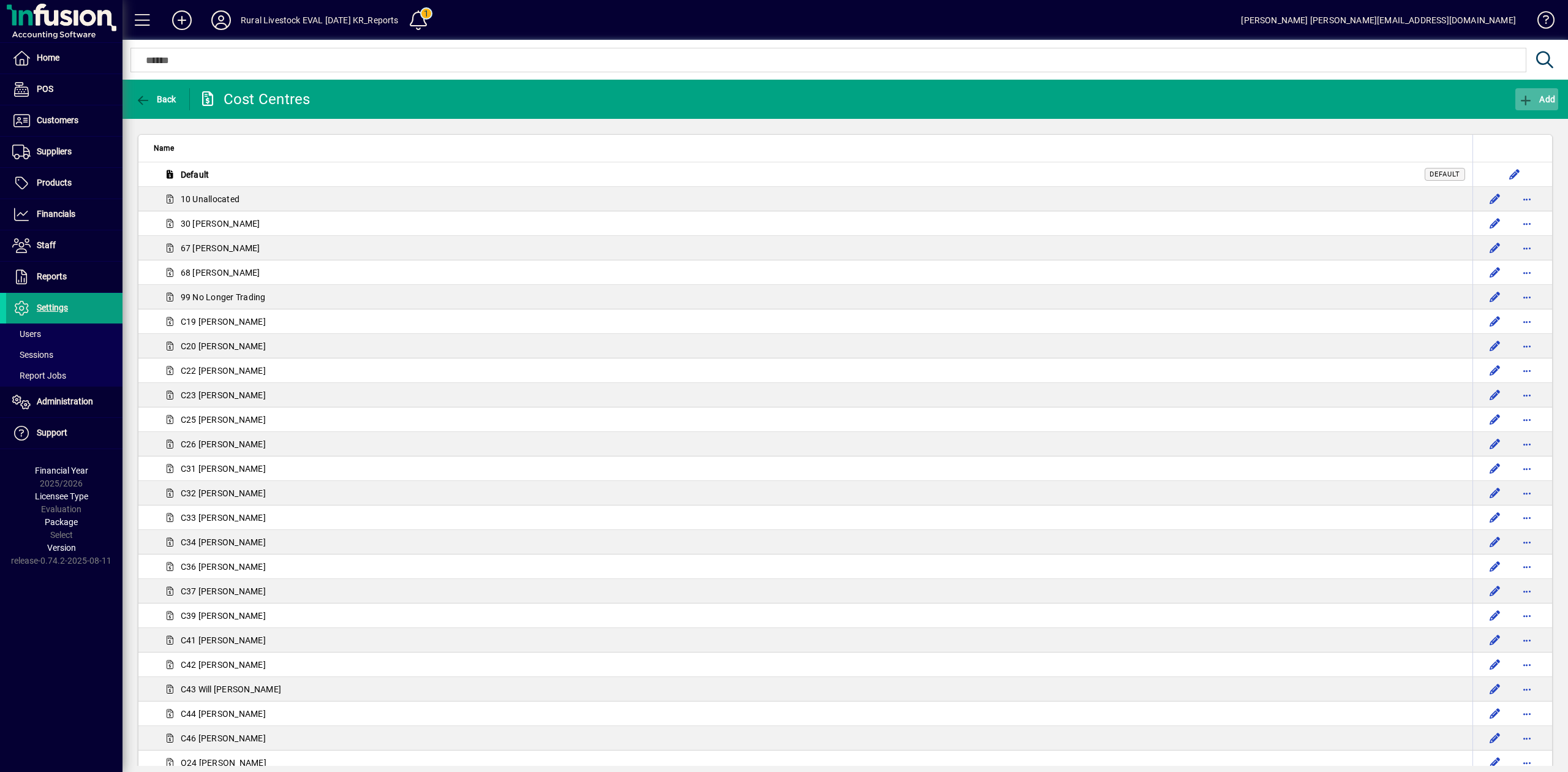
click at [1549, 97] on span "Add" at bounding box center [1536, 99] width 36 height 10
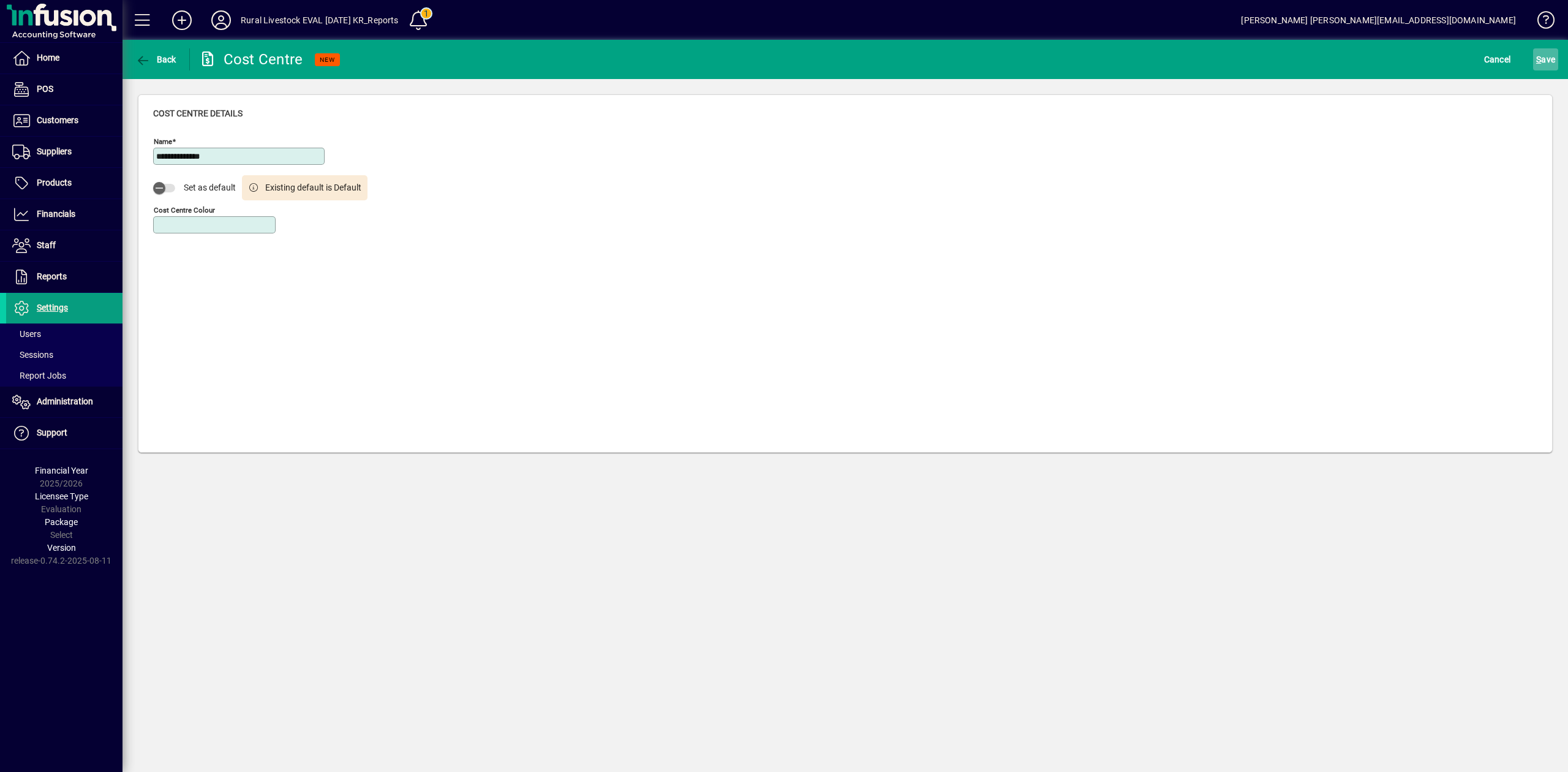
type input "**********"
click at [1542, 59] on span "S ave" at bounding box center [1545, 59] width 19 height 20
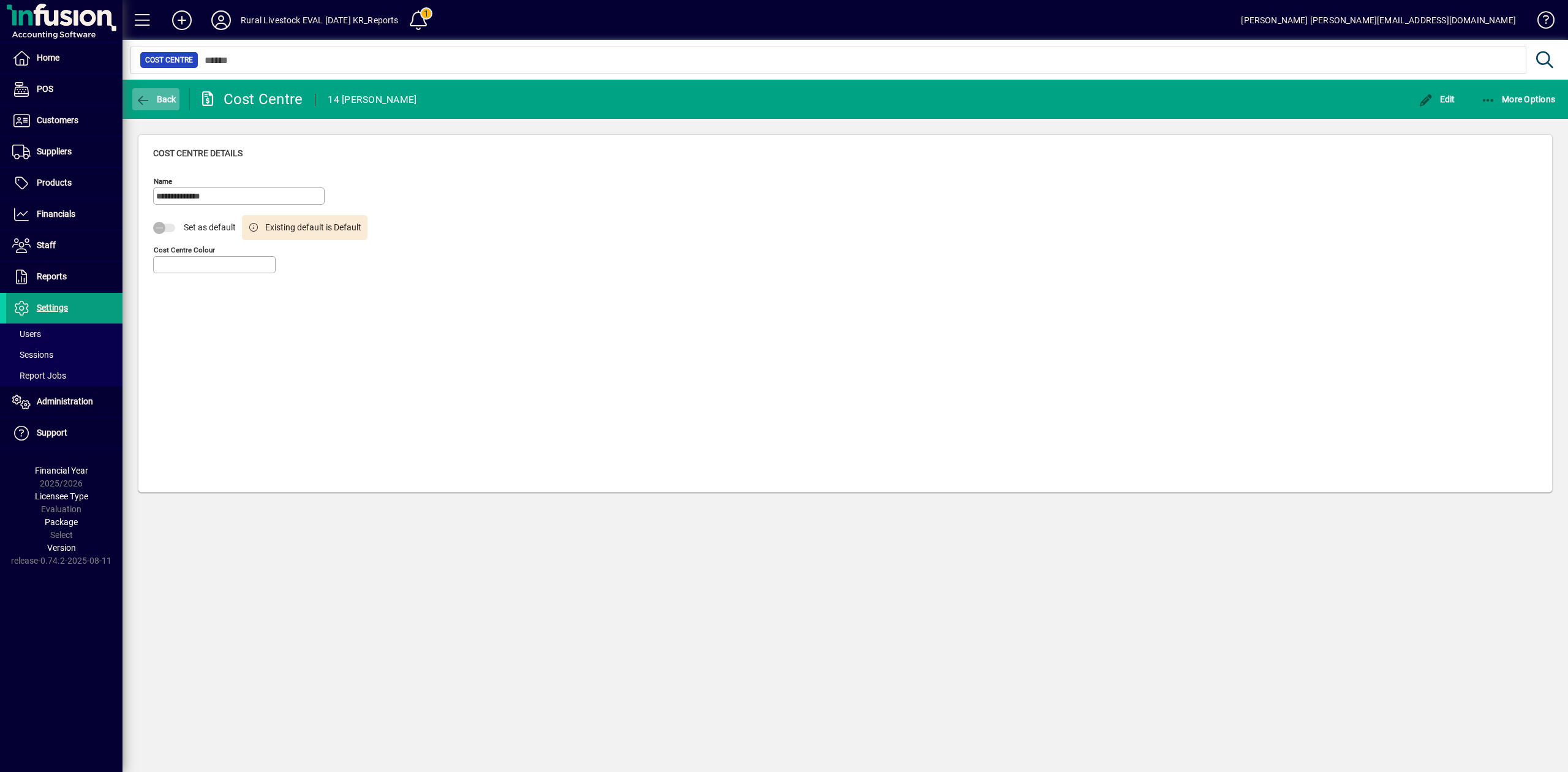
click at [148, 94] on icon "button" at bounding box center [143, 100] width 16 height 12
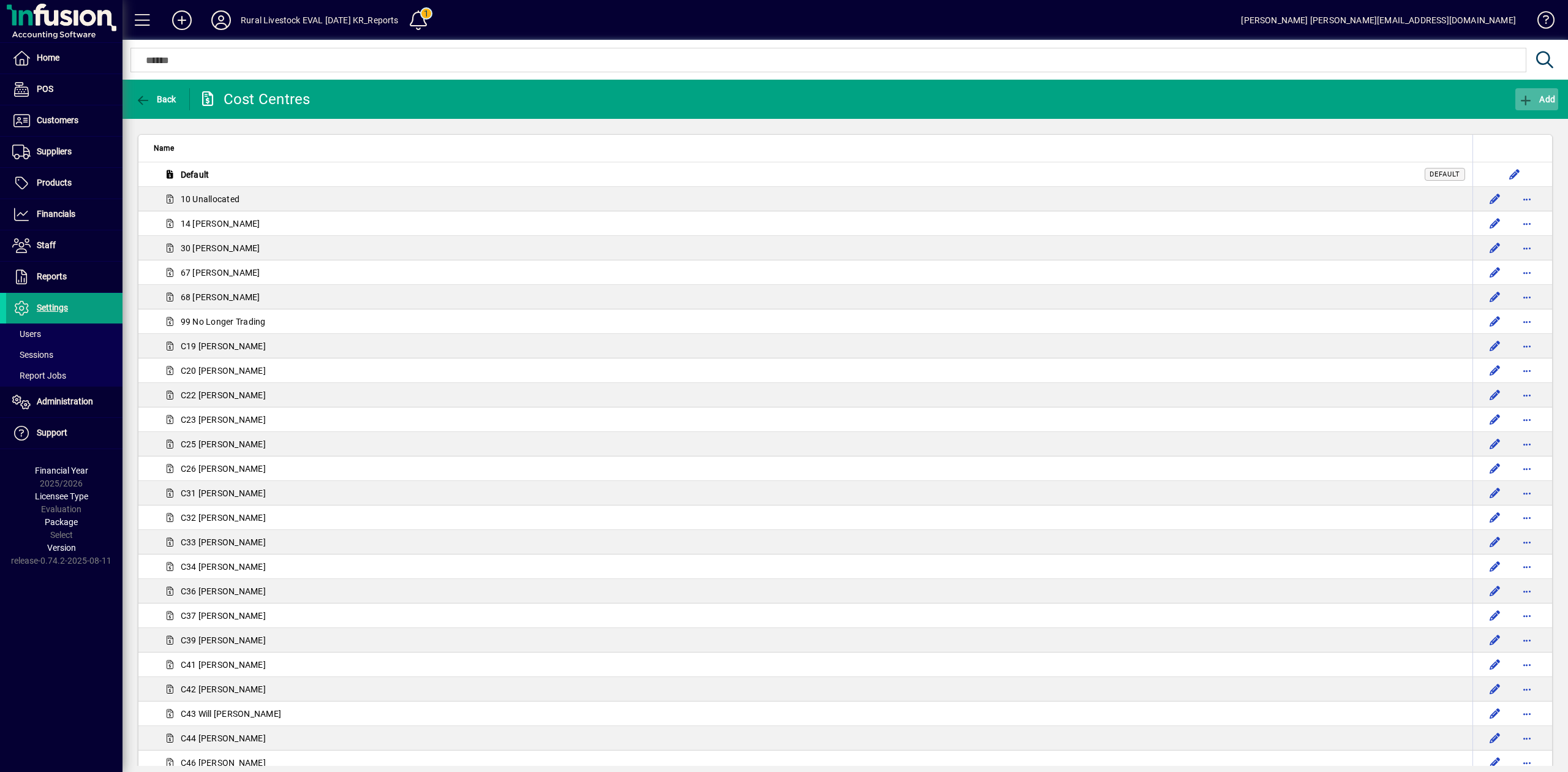
click at [1556, 99] on span "button" at bounding box center [1537, 99] width 43 height 29
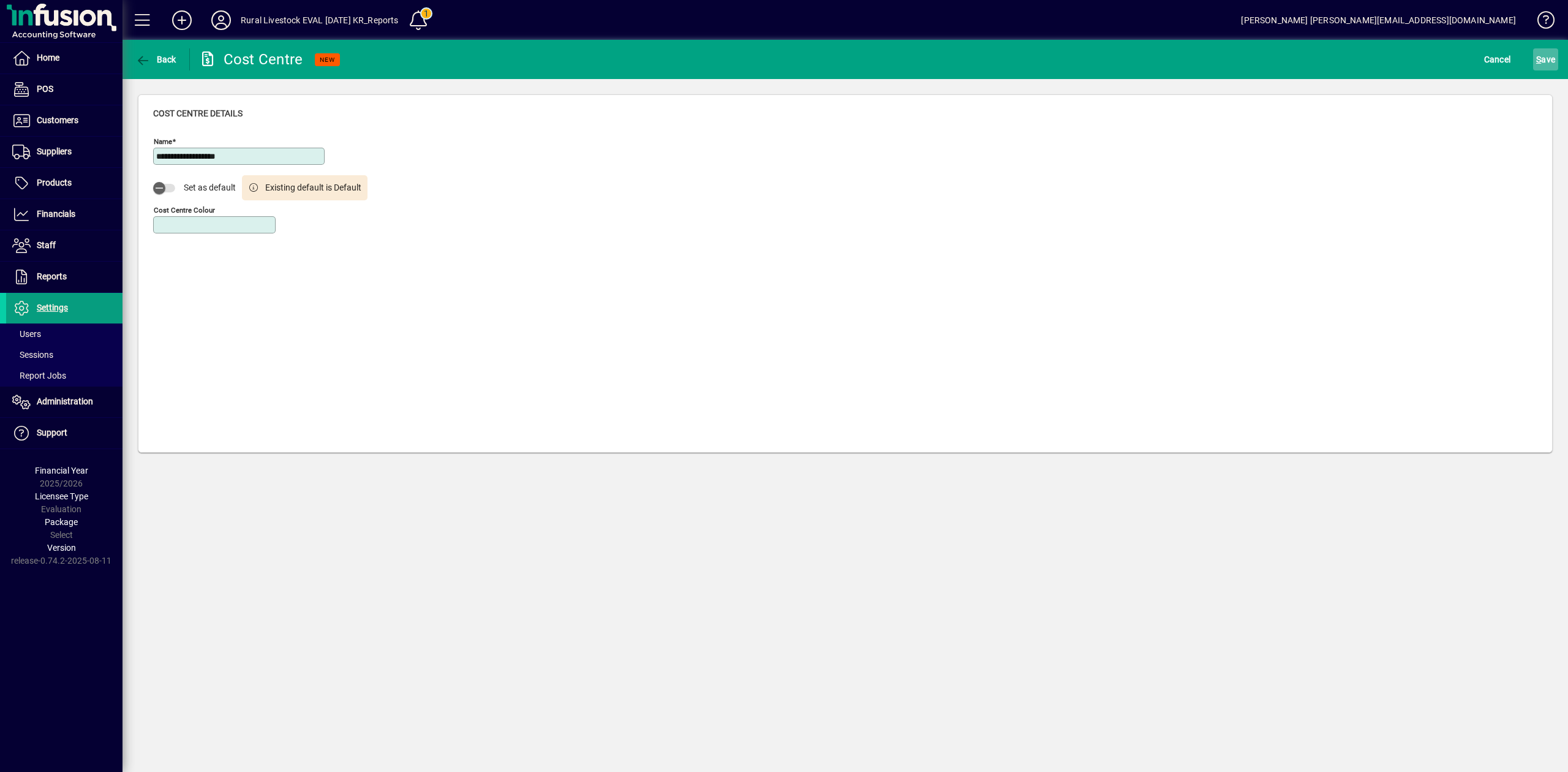
type input "**********"
click at [1539, 61] on span "S" at bounding box center [1539, 59] width 5 height 10
